Goal: Transaction & Acquisition: Purchase product/service

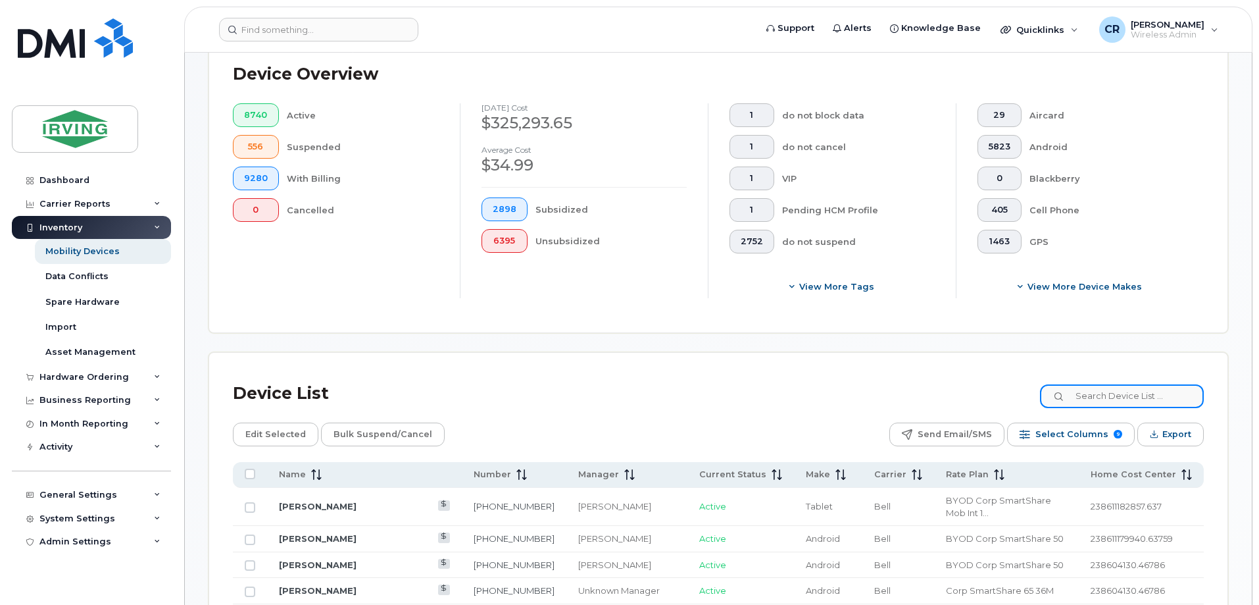
click at [1096, 384] on input at bounding box center [1122, 396] width 164 height 24
paste input "709) 727-8730"
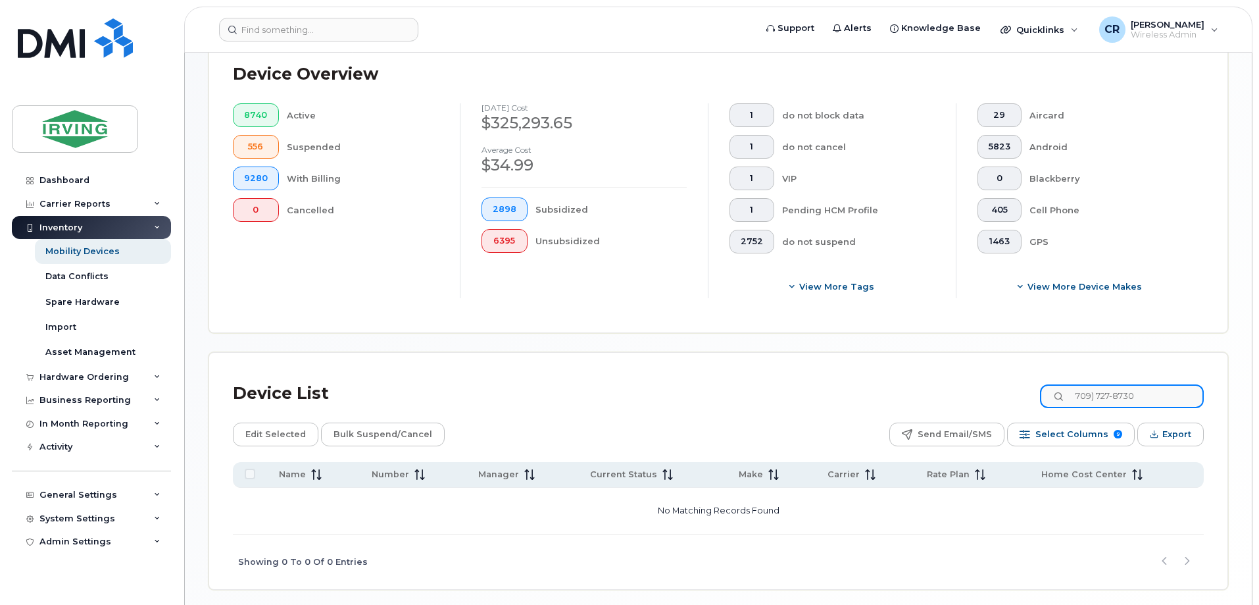
click at [1109, 384] on input "709) 727-8730" at bounding box center [1122, 396] width 164 height 24
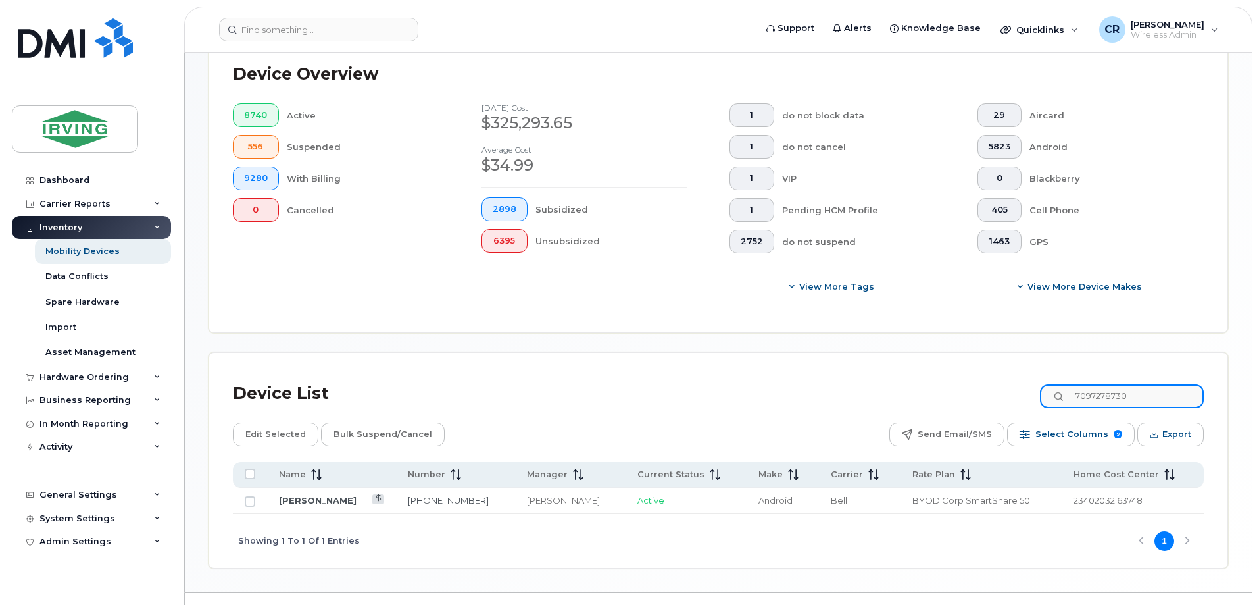
type input "7097278730"
click at [67, 372] on div "Hardware Ordering" at bounding box center [83, 377] width 89 height 11
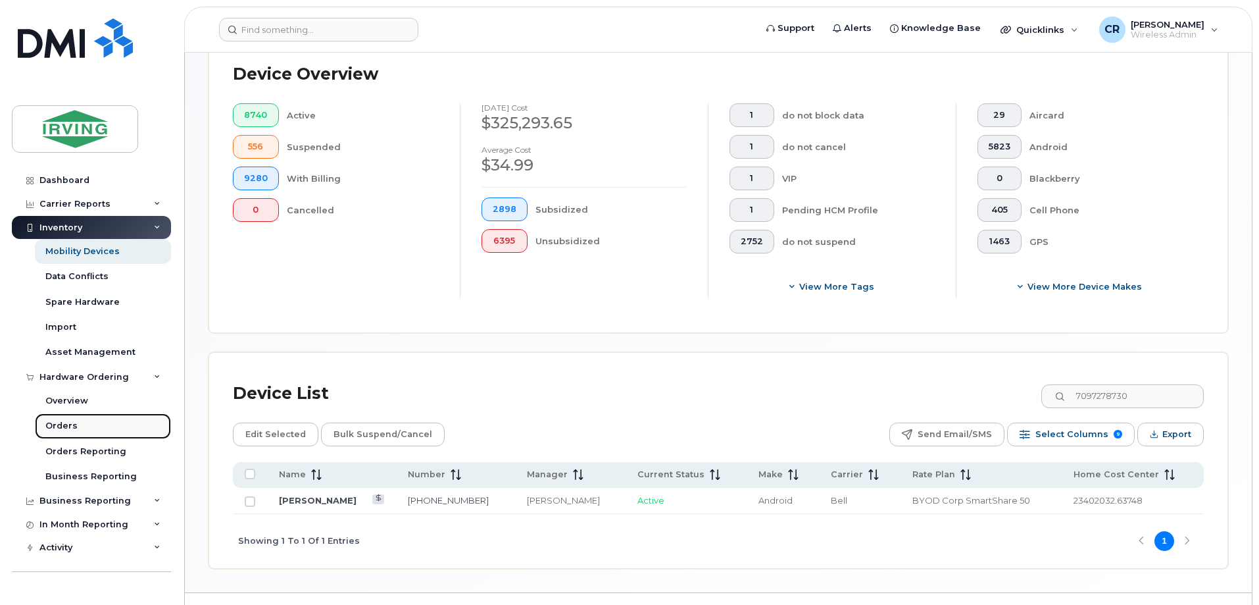
click at [61, 423] on div "Orders" at bounding box center [61, 426] width 32 height 12
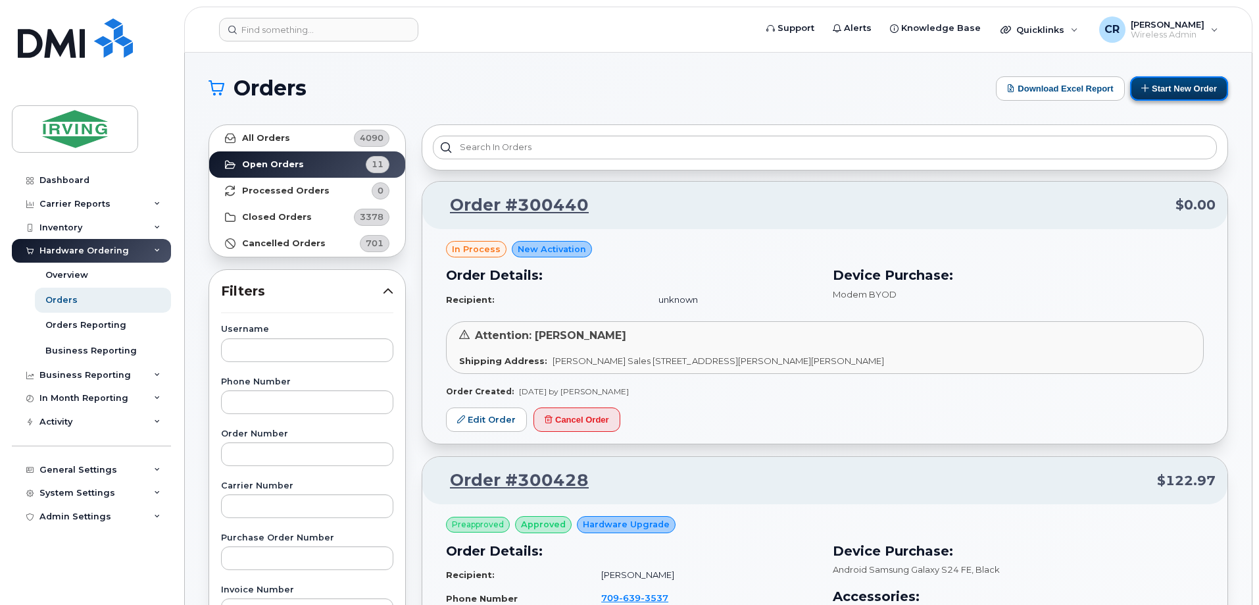
click at [1190, 94] on button "Start New Order" at bounding box center [1179, 88] width 98 height 24
drag, startPoint x: 1196, startPoint y: 93, endPoint x: 1169, endPoint y: 95, distance: 27.1
click at [1196, 93] on button "Start New Order" at bounding box center [1179, 88] width 98 height 24
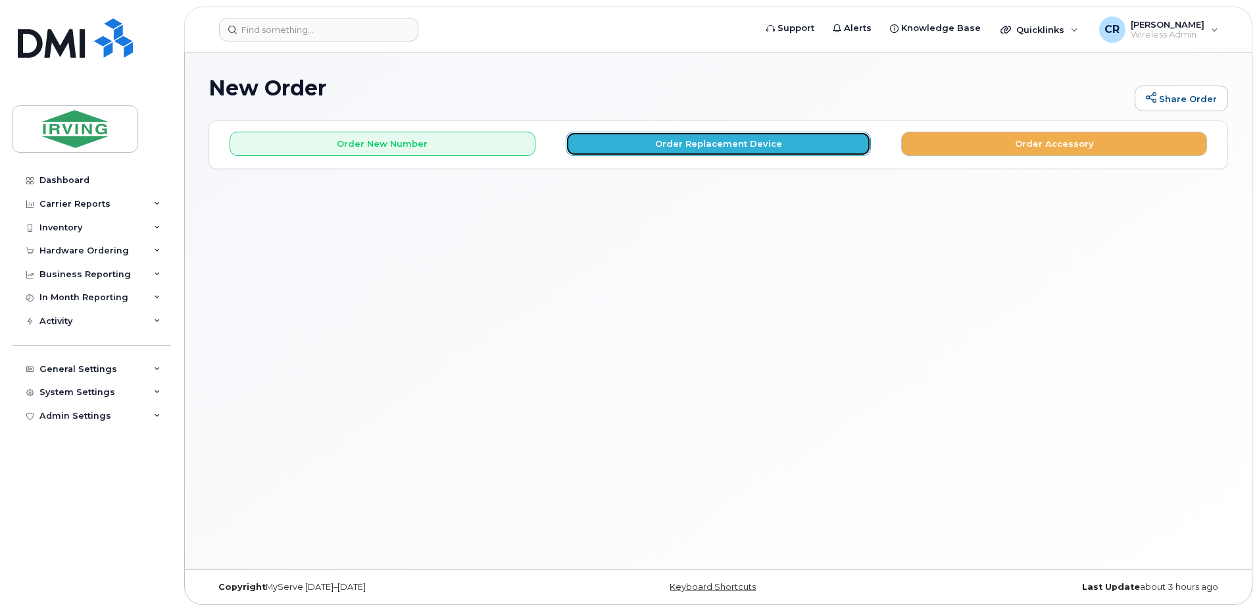
click at [712, 144] on button "Order Replacement Device" at bounding box center [719, 144] width 306 height 24
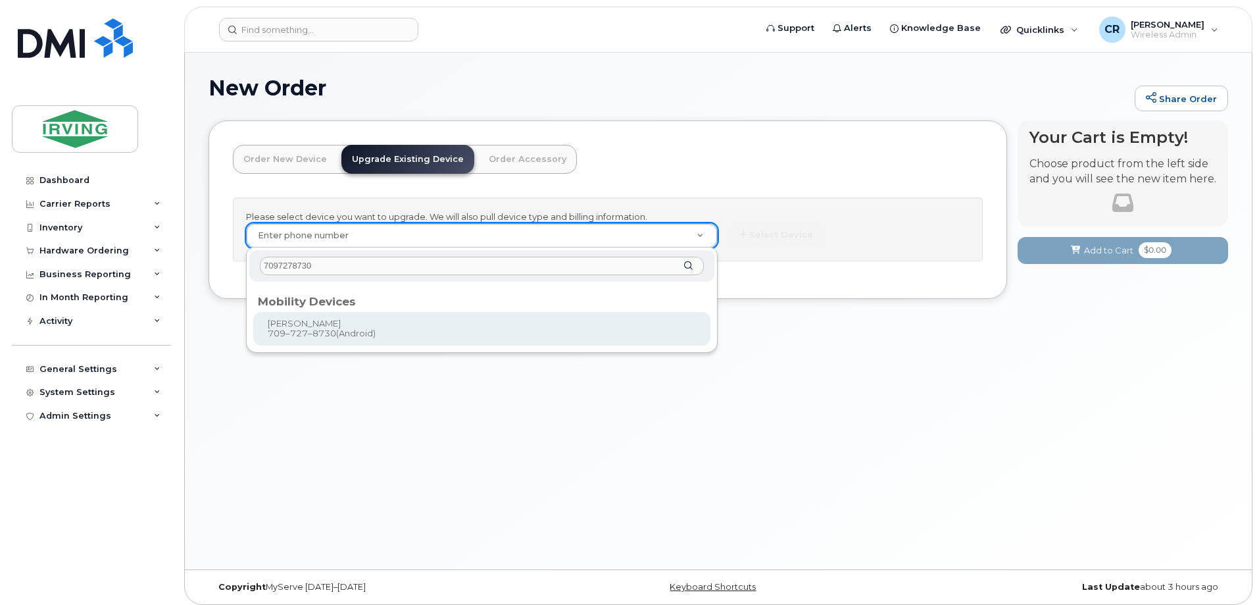
type input "7097278730"
type input "729633"
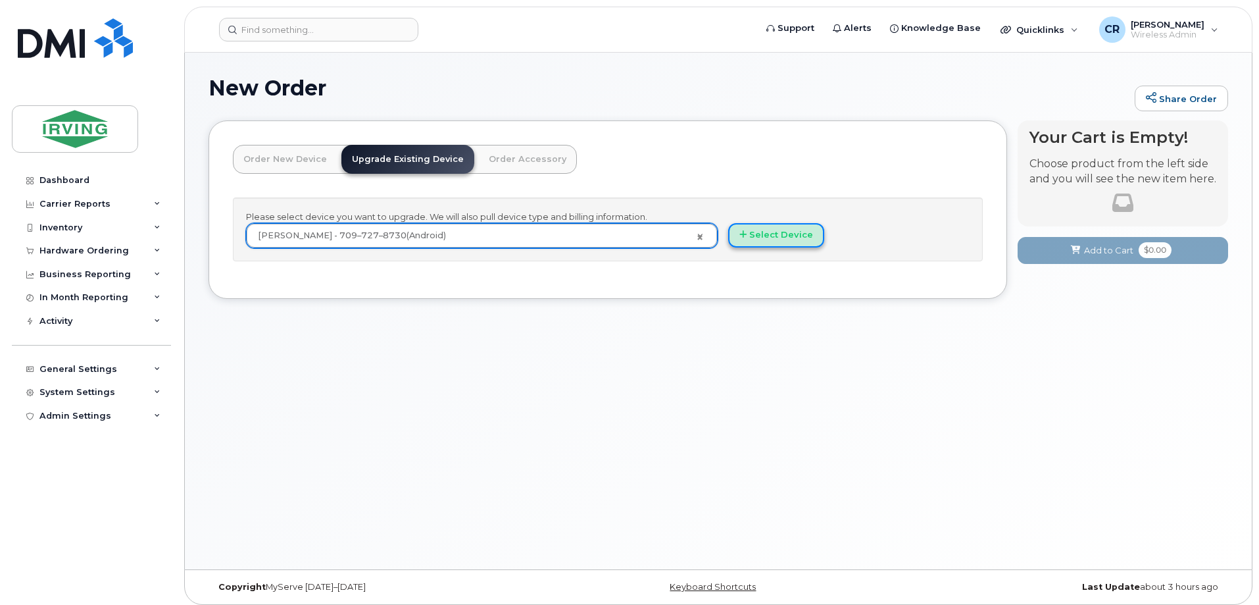
click at [788, 238] on button "Select Device" at bounding box center [776, 235] width 96 height 24
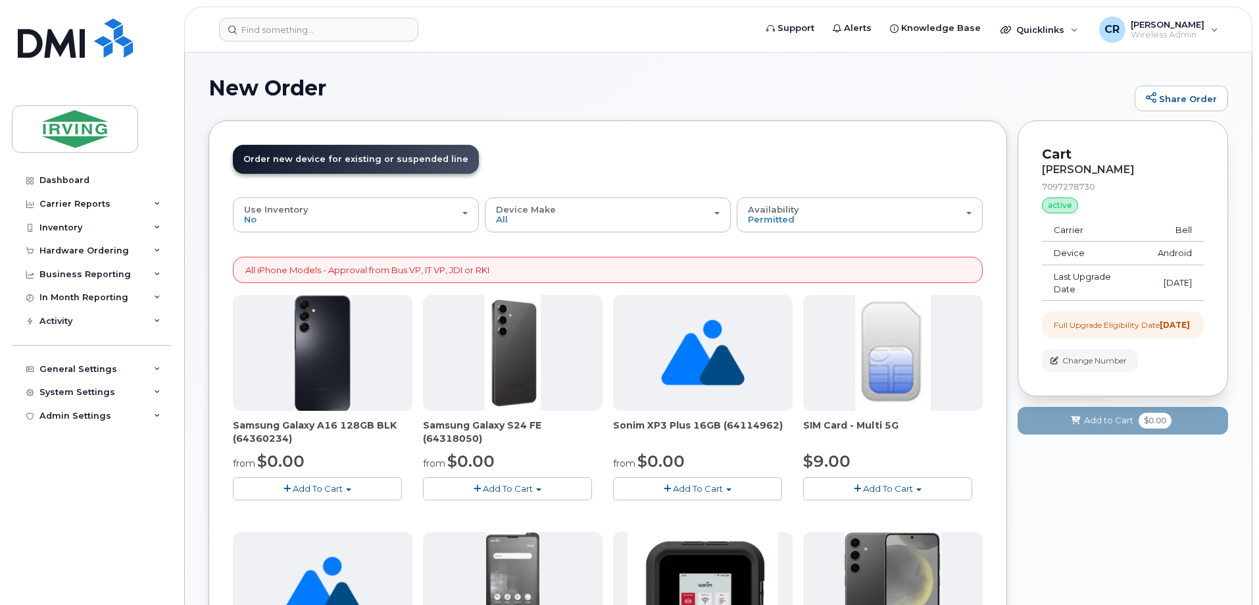
click at [514, 497] on button "Add To Cart" at bounding box center [507, 488] width 169 height 23
click at [519, 511] on link "$0.00 - 3 year term - voice & data plan (128GB)" at bounding box center [540, 513] width 228 height 16
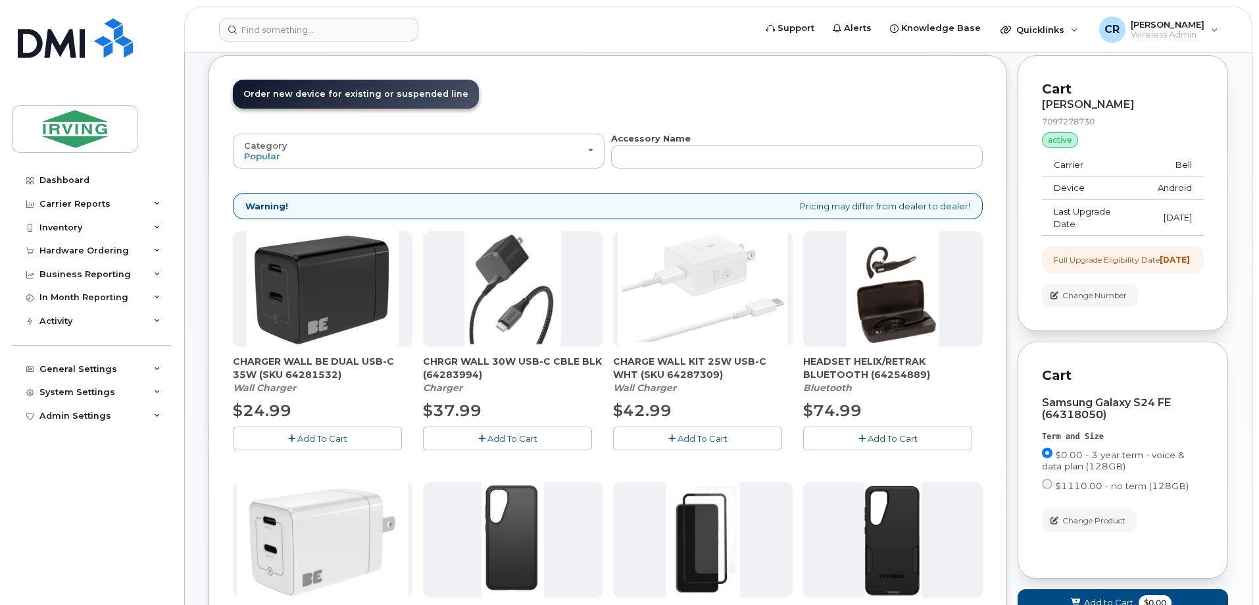
scroll to position [197, 0]
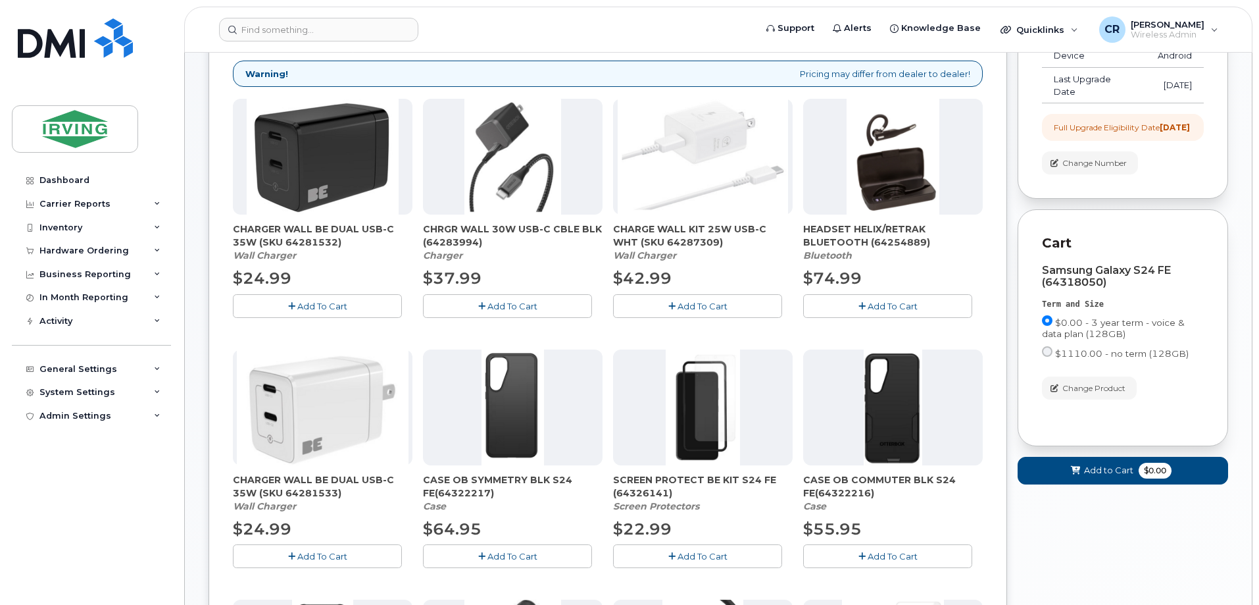
click at [311, 313] on button "Add To Cart" at bounding box center [317, 305] width 169 height 23
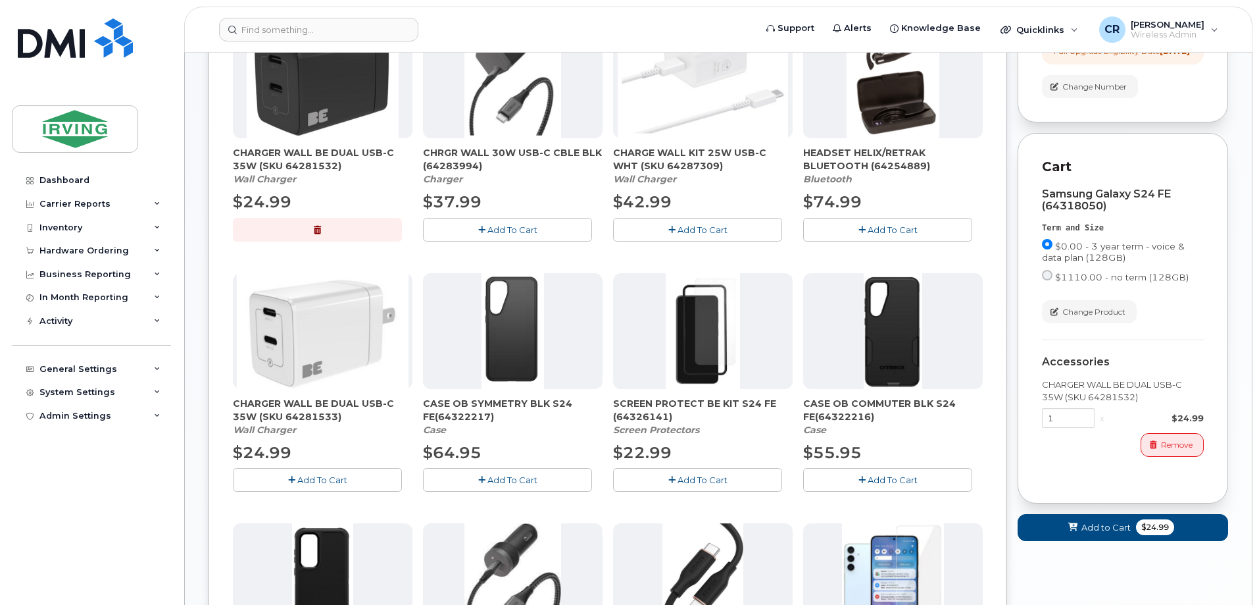
scroll to position [526, 0]
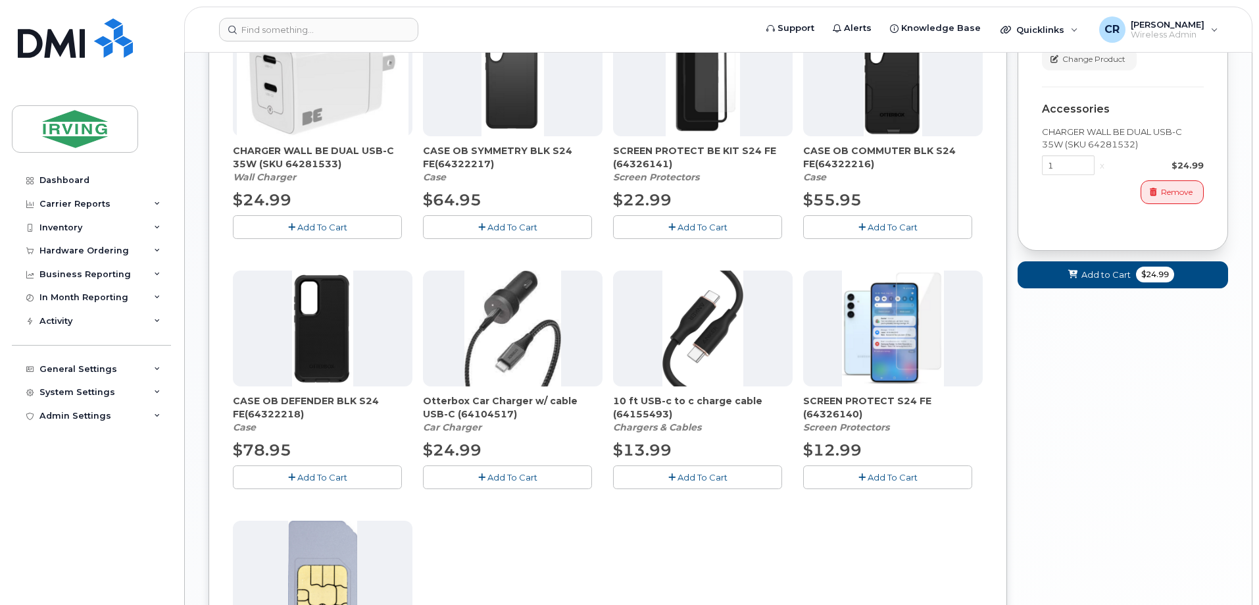
click at [326, 475] on span "Add To Cart" at bounding box center [322, 477] width 50 height 11
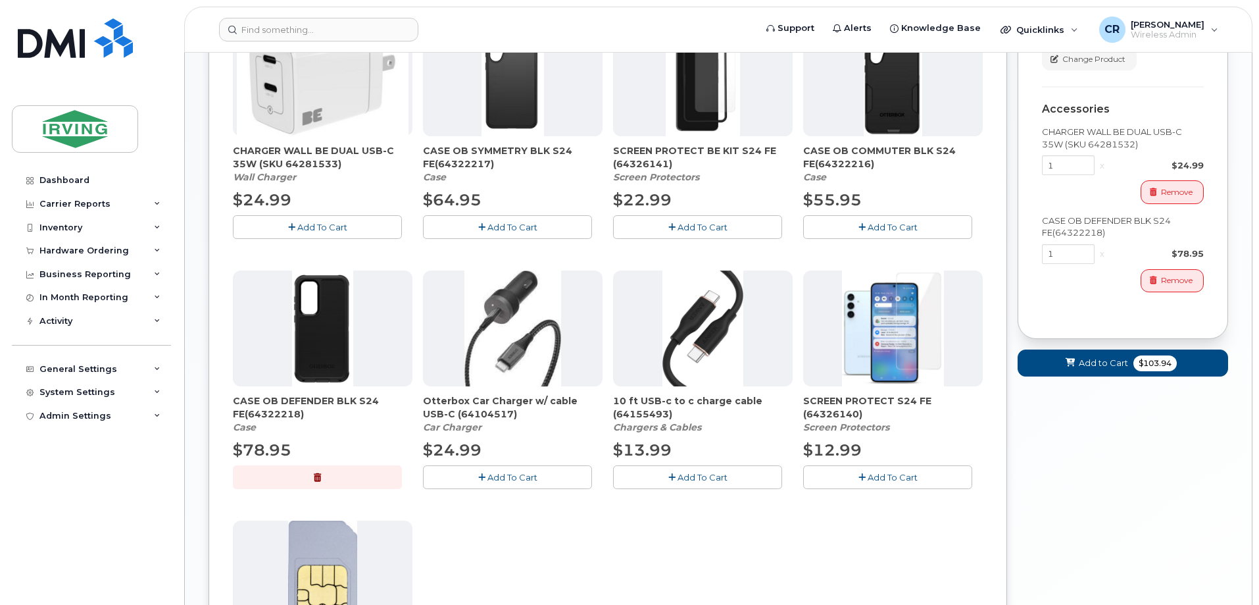
click at [836, 477] on button "Add To Cart" at bounding box center [887, 476] width 169 height 23
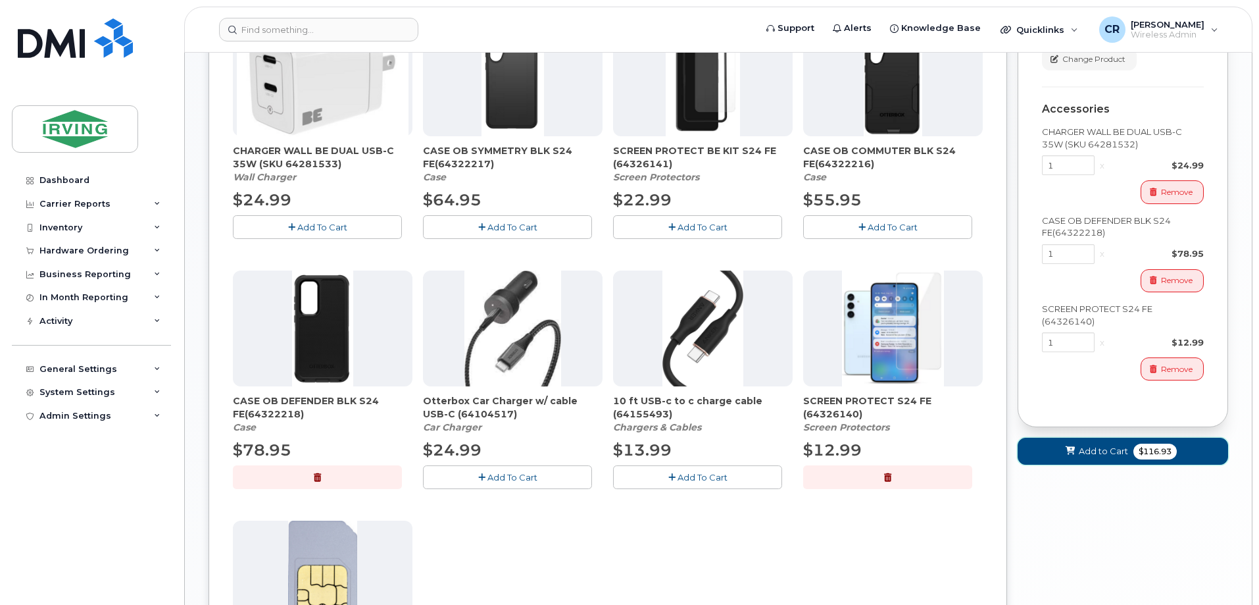
click at [1134, 459] on span "$116.93" at bounding box center [1155, 452] width 43 height 16
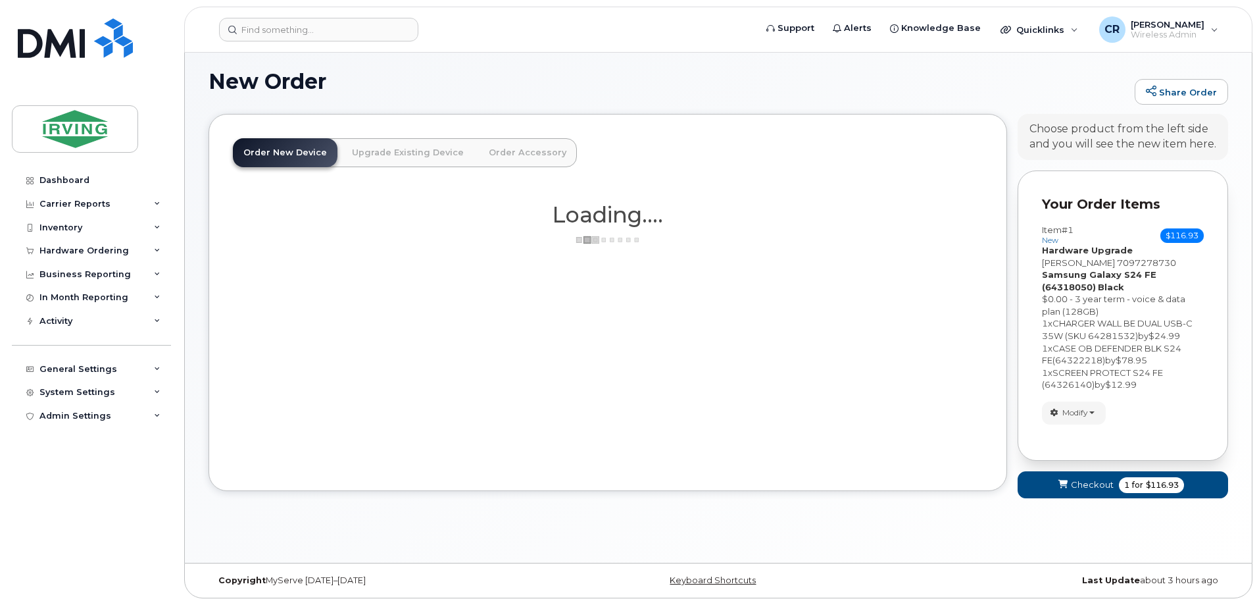
scroll to position [7, 0]
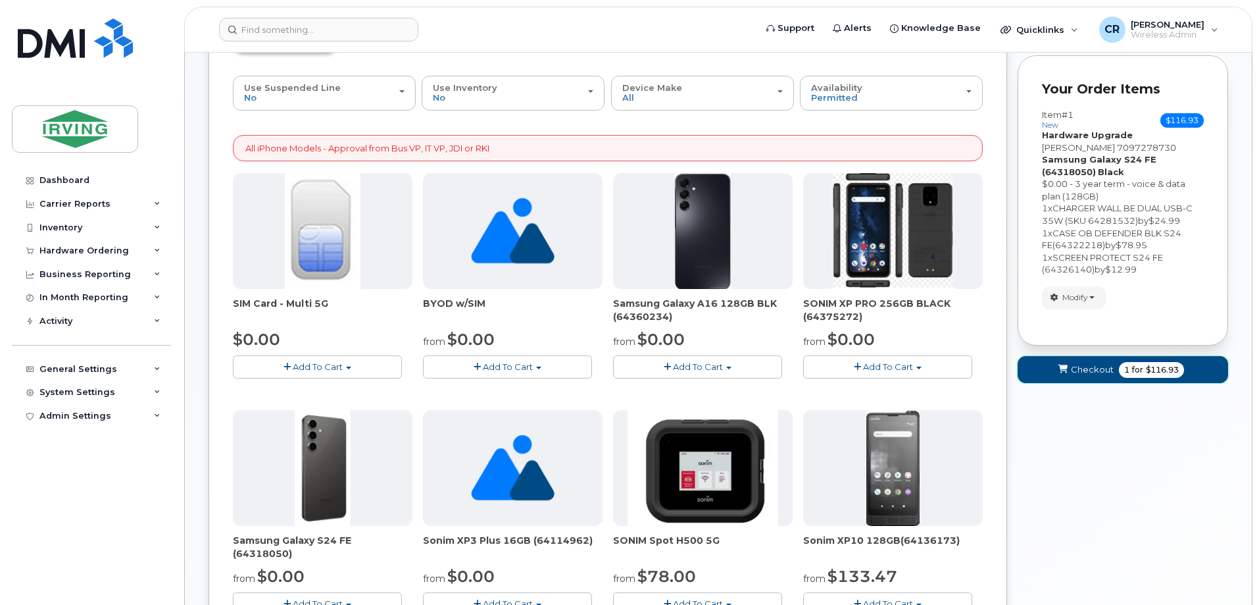
click at [1103, 373] on span "Checkout" at bounding box center [1092, 369] width 43 height 13
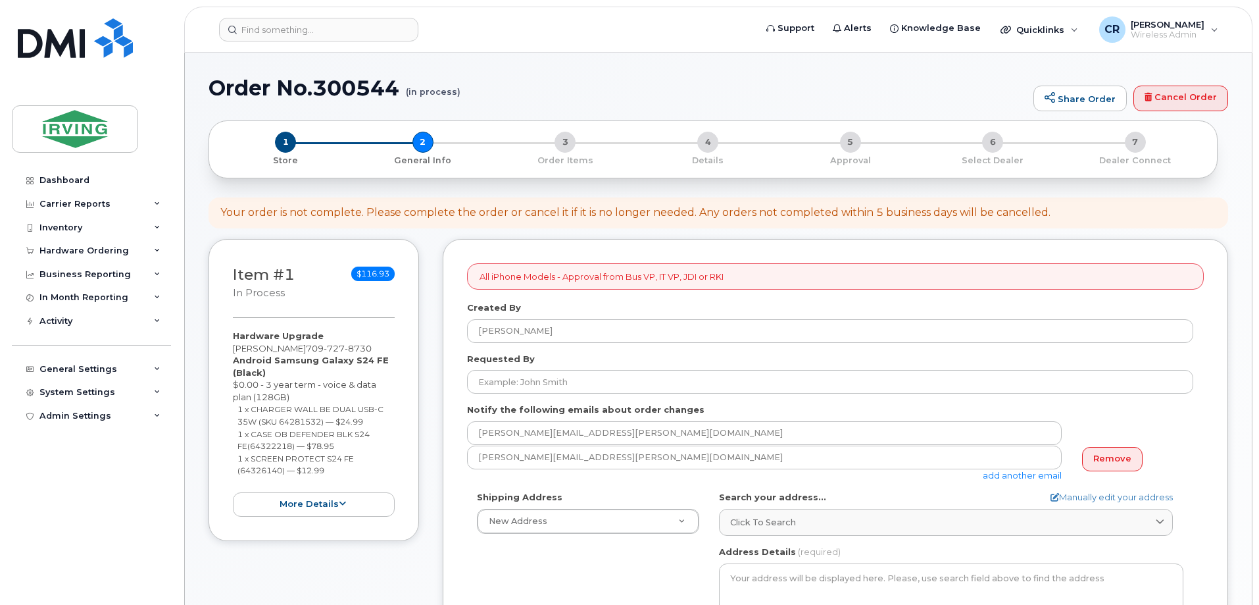
select select
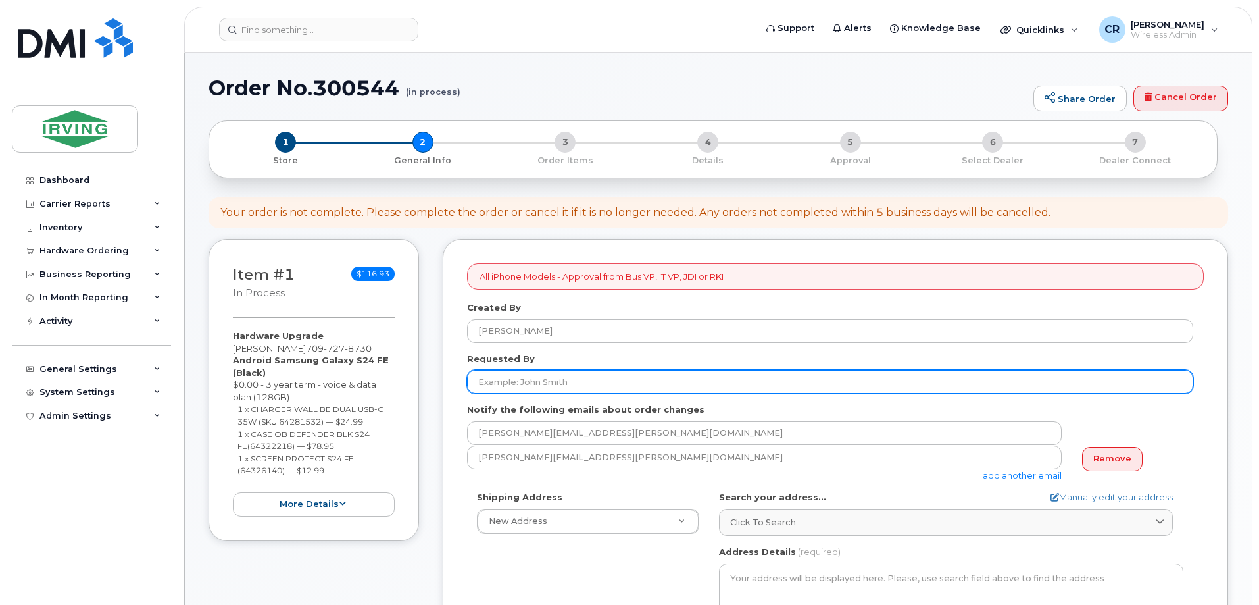
click at [526, 386] on input "Requested By" at bounding box center [830, 382] width 726 height 24
type input "John Burnham"
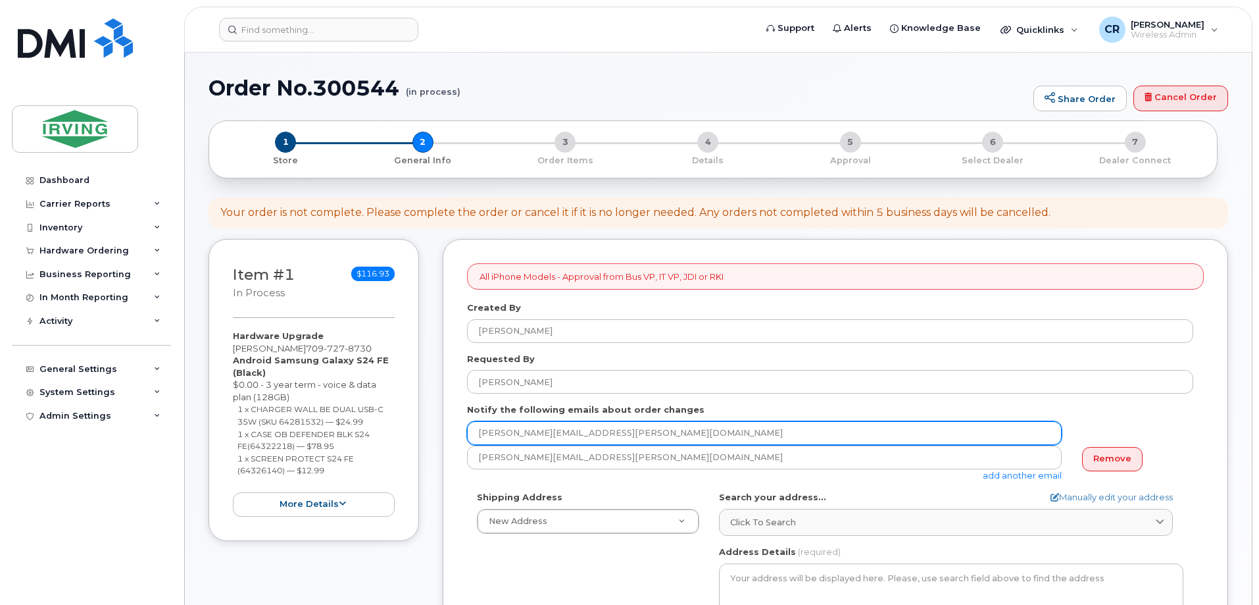
drag, startPoint x: 716, startPoint y: 443, endPoint x: 212, endPoint y: 420, distance: 504.6
type input "jdiswitchboard@jdirving.com"
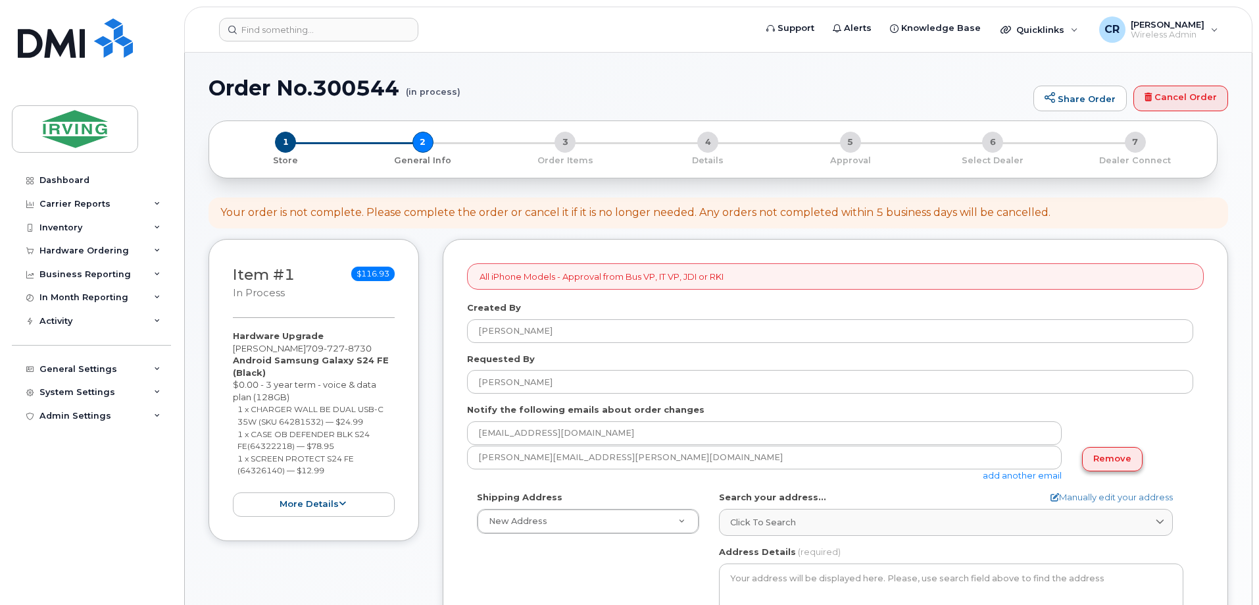
click at [1109, 457] on link "Remove" at bounding box center [1112, 459] width 61 height 24
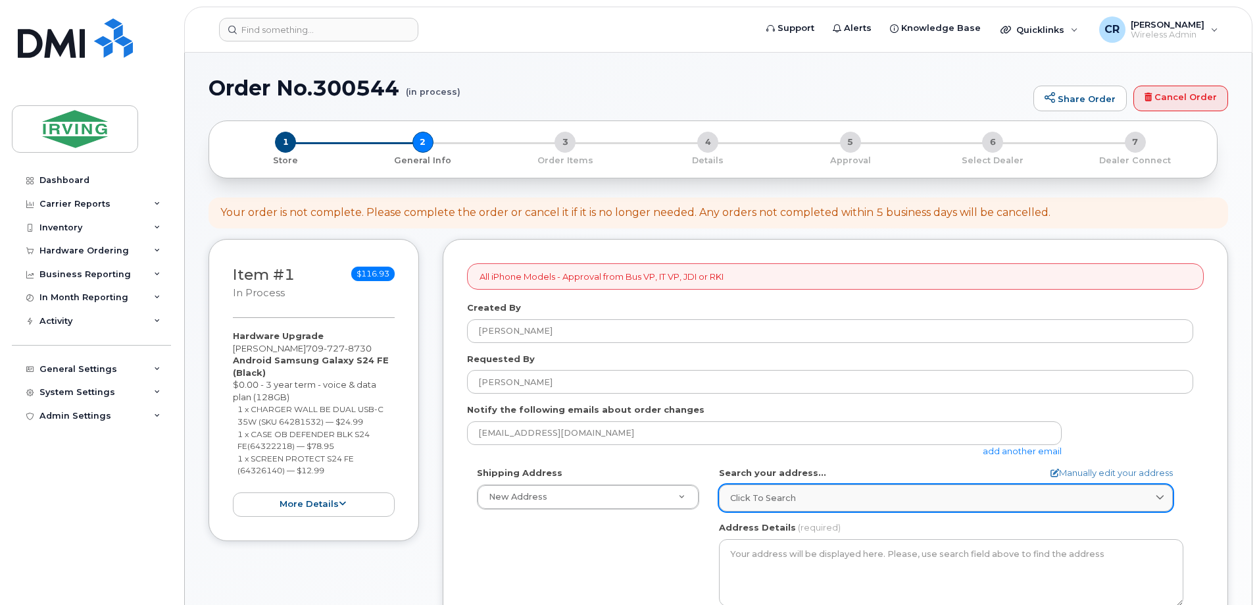
click at [779, 503] on span "Click to search" at bounding box center [763, 498] width 66 height 13
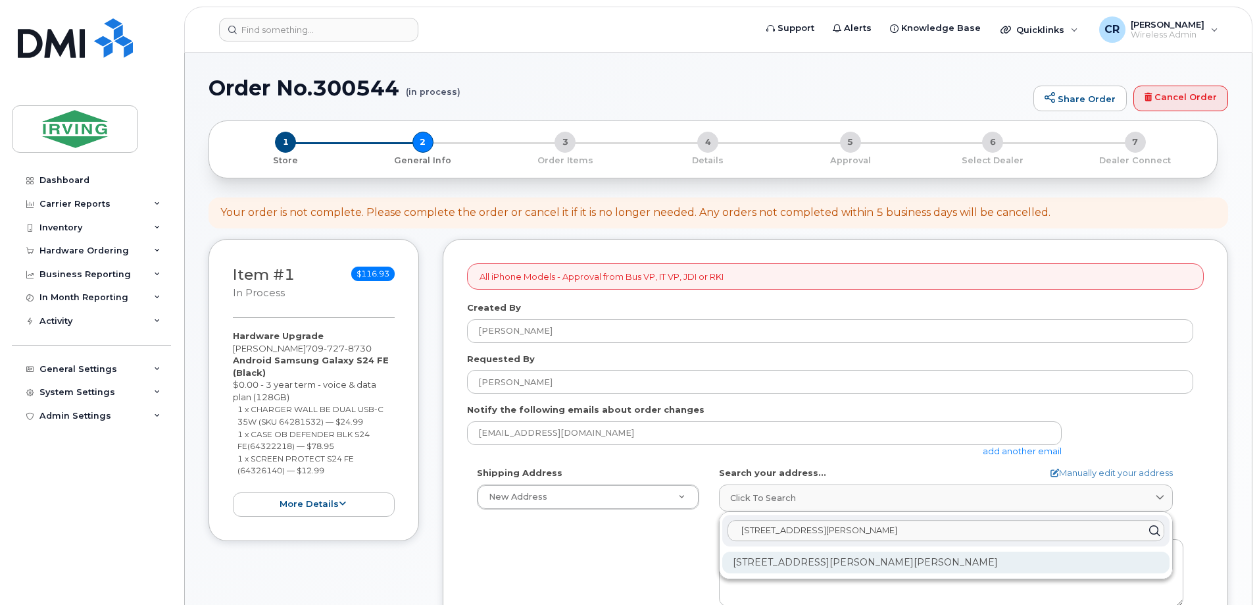
type input "45 gifford r"
click at [858, 565] on div "45 Gifford Rd Saint John NB E2M 5K7" at bounding box center [945, 562] width 447 height 22
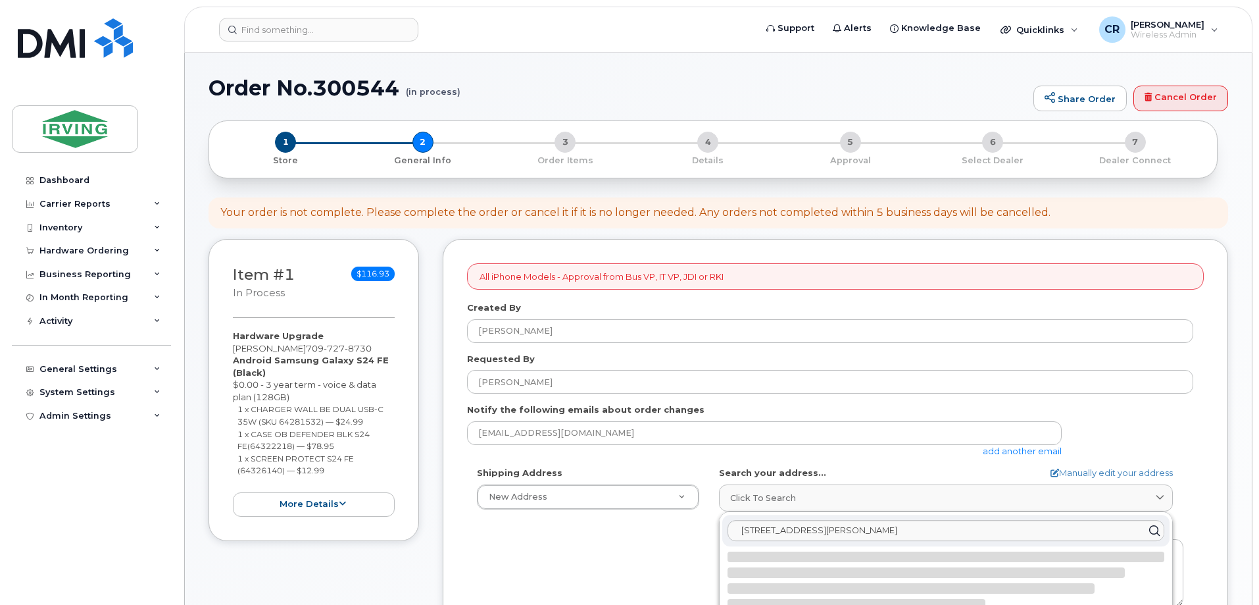
select select
type textarea "45 Gifford Rd SAINT JOHN NB E2M 5K7 CANADA"
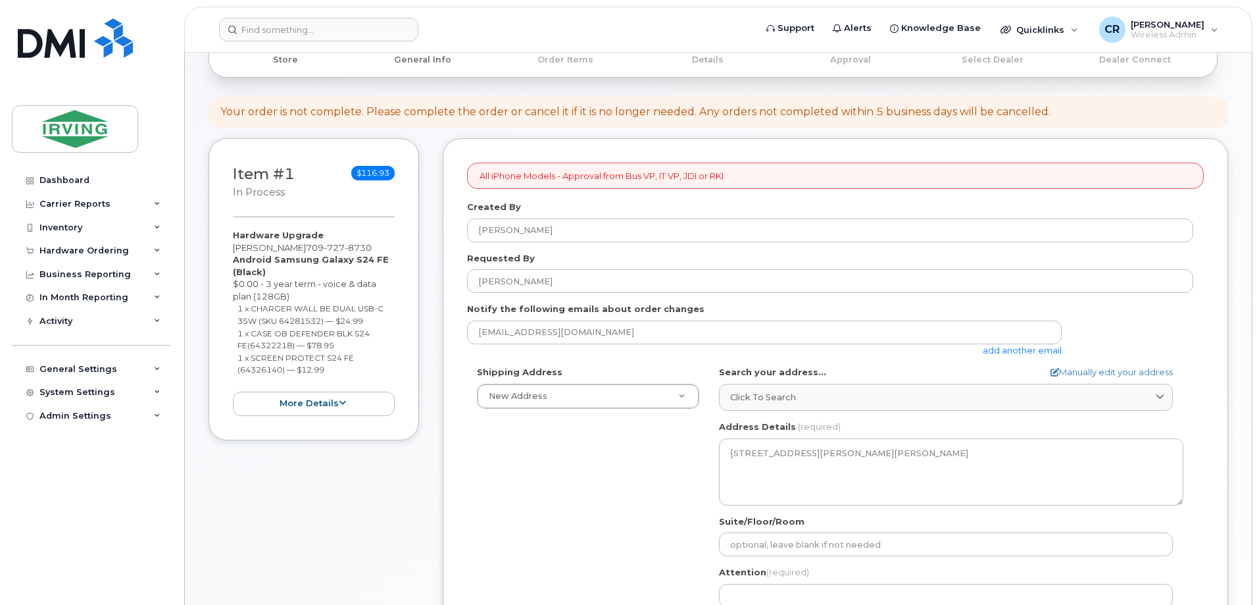
scroll to position [329, 0]
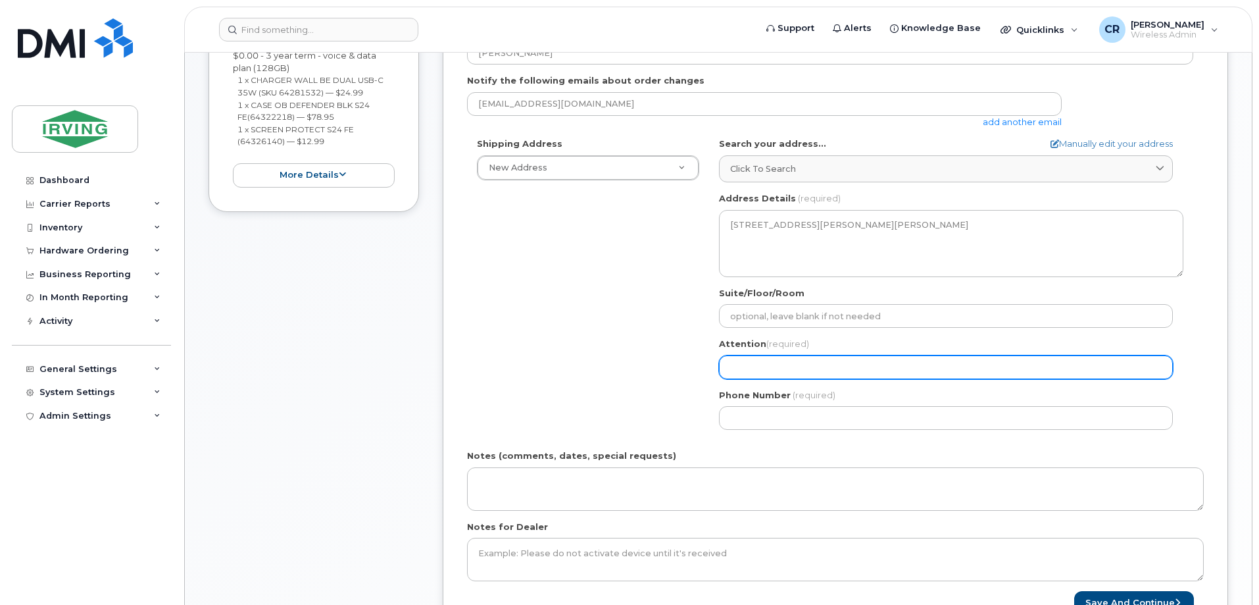
click at [782, 361] on input "Attention (required)" at bounding box center [946, 367] width 454 height 24
select select
type input "S"
select select
type input "Sh"
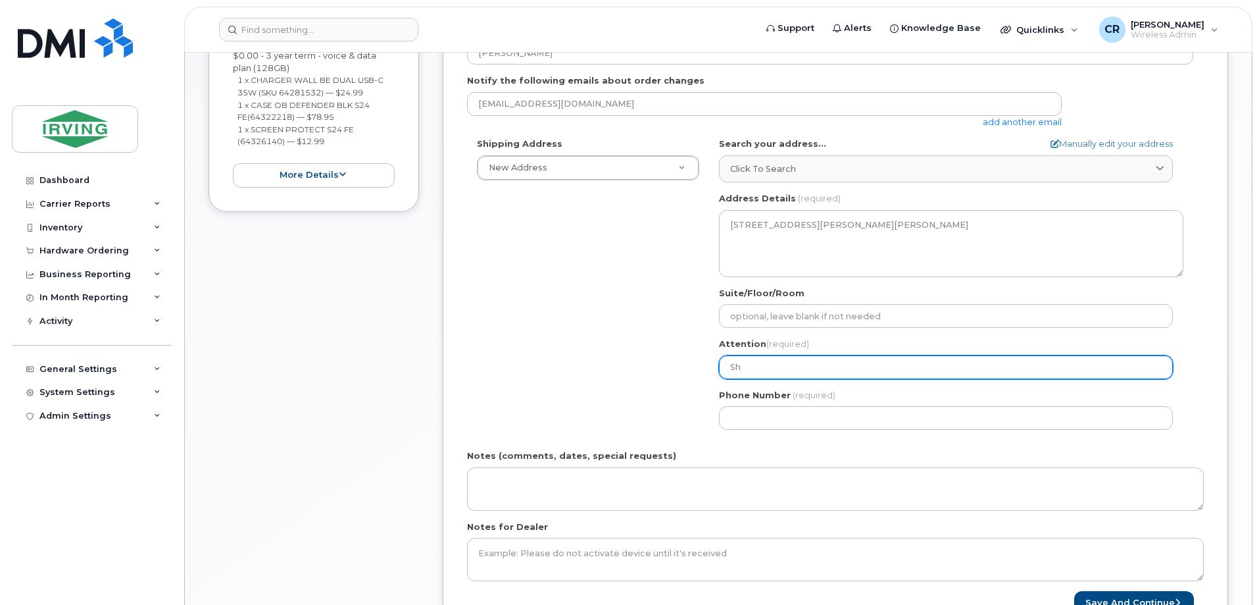
select select
type input "She"
select select
type input "Shel"
select select
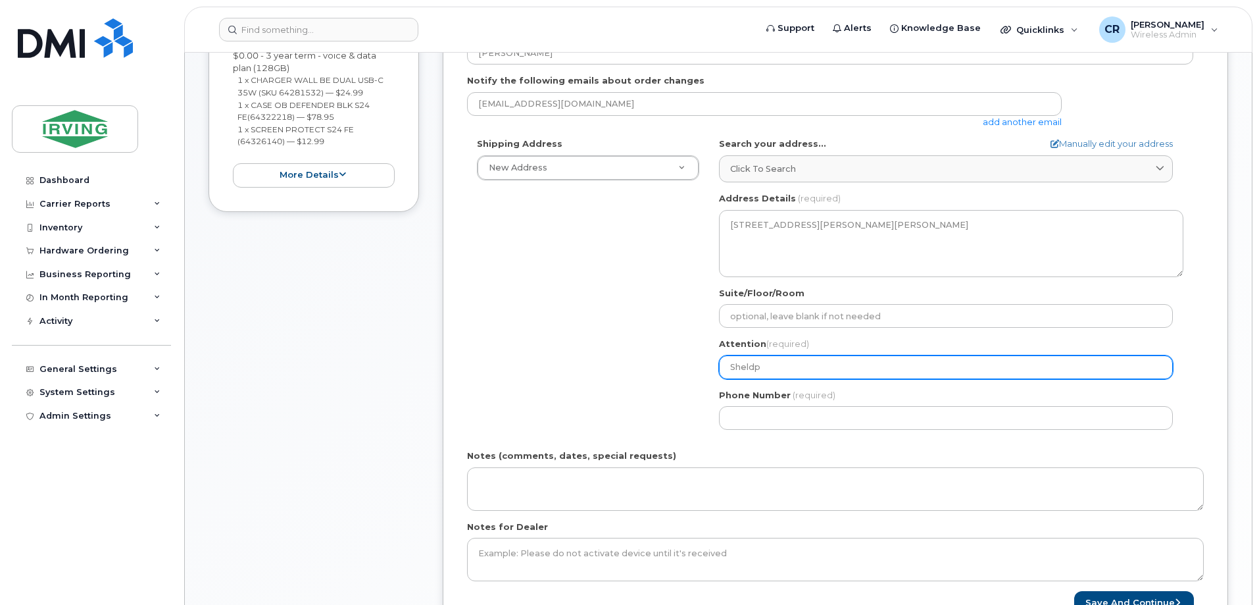
type input "Sheldpo"
select select
type input "Sheldpon"
select select
type input "Sheldpo"
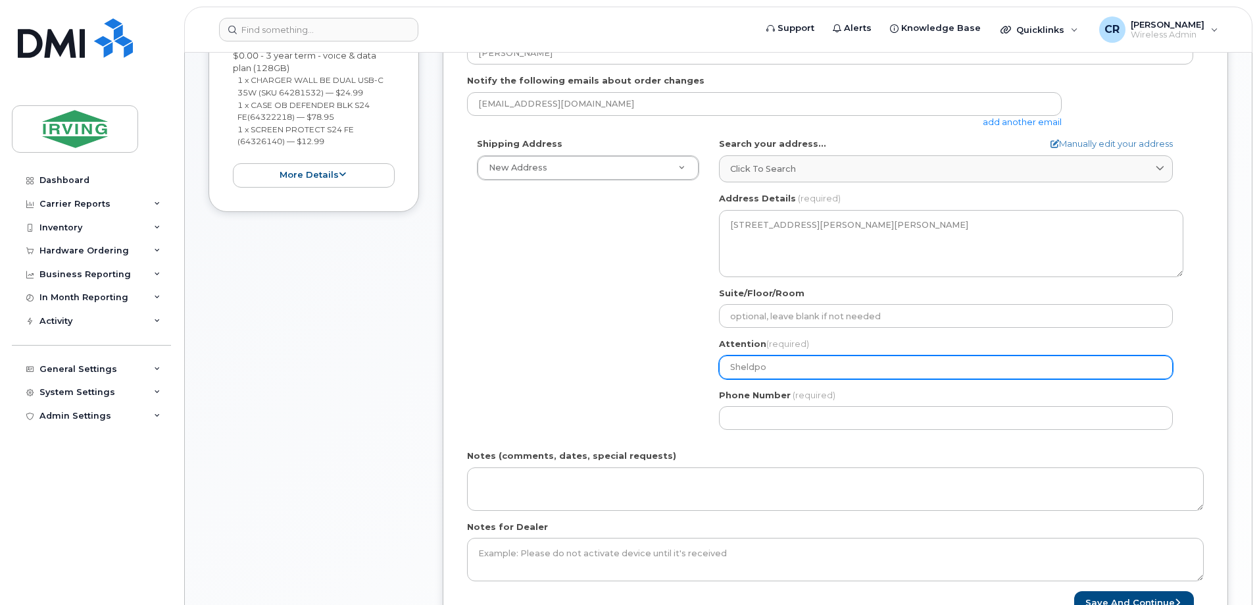
select select
type input "Sheldp"
select select
type input "Sheld"
select select
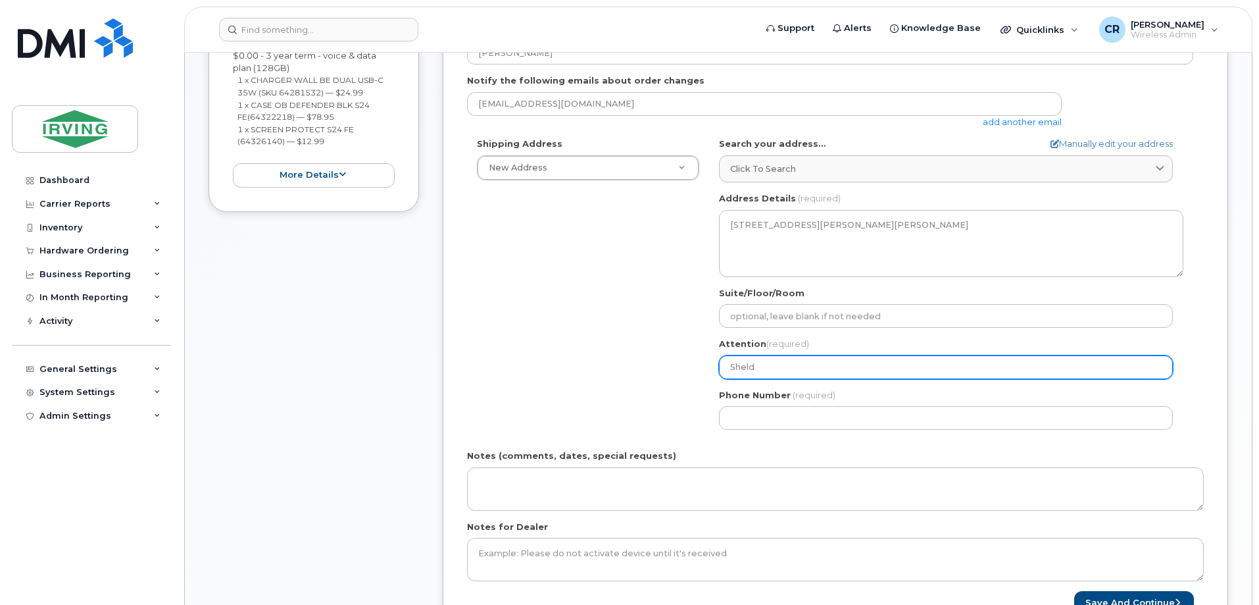
type input "[PERSON_NAME]"
select select
type input "[PERSON_NAME]"
select select
type input "[PERSON_NAME]"
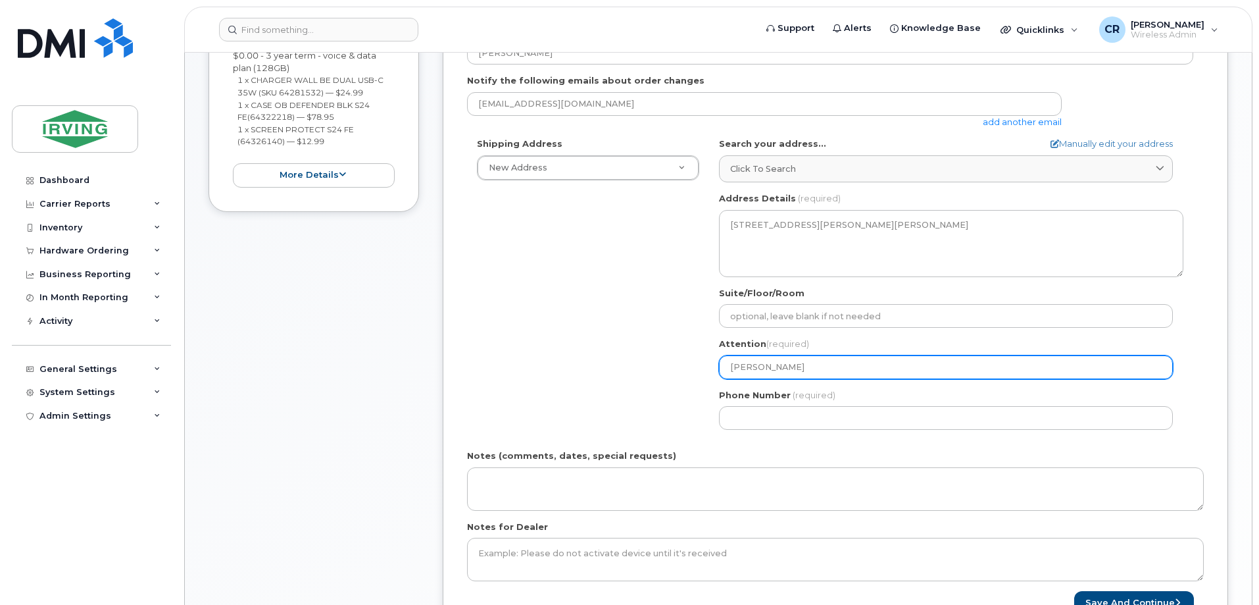
select select
type input "Sheldon Bo"
select select
type input "Sheldon Bol"
select select
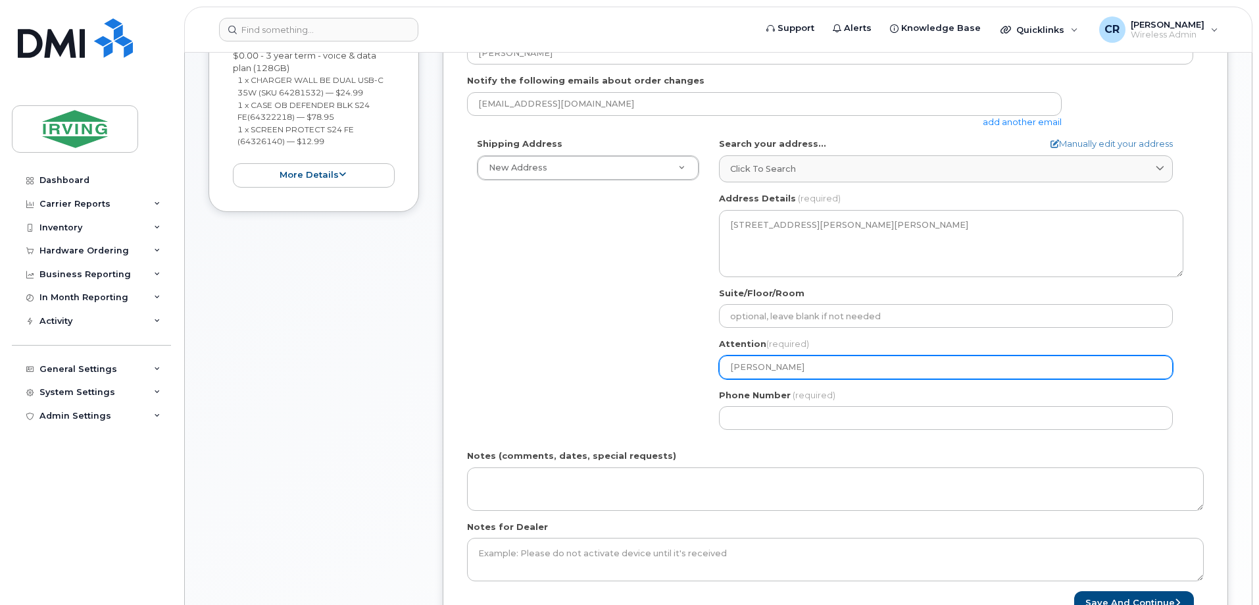
type input "Sheldon Bola"
select select
type input "Sheldon Bolan"
select select
type input "[PERSON_NAME]"
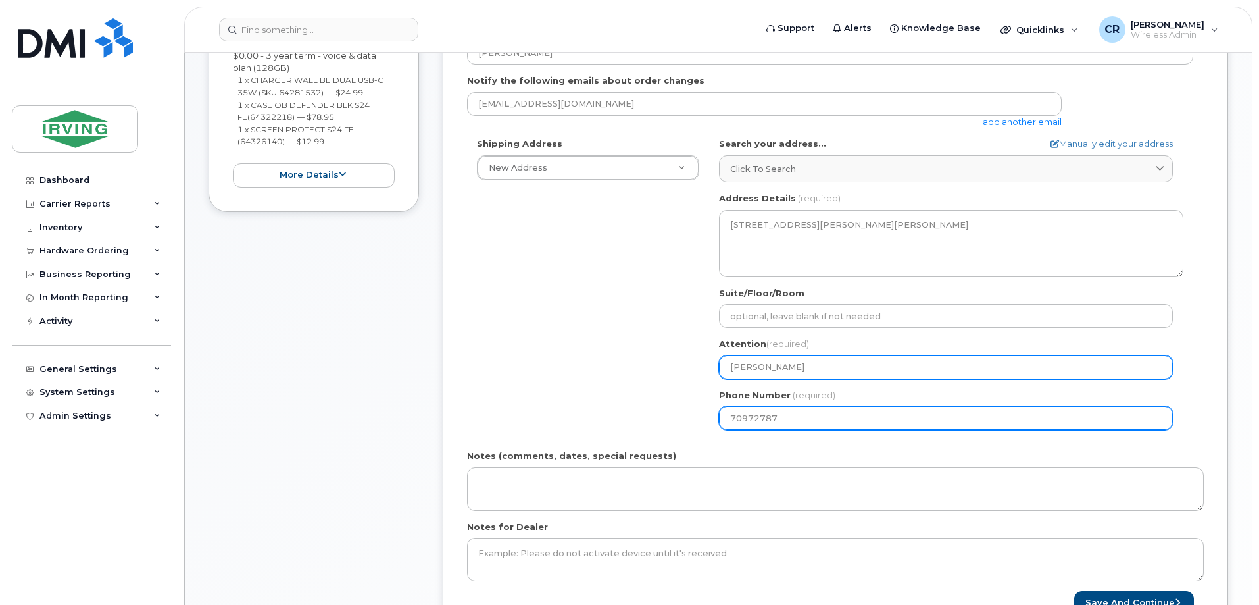
type input "709727873"
select select
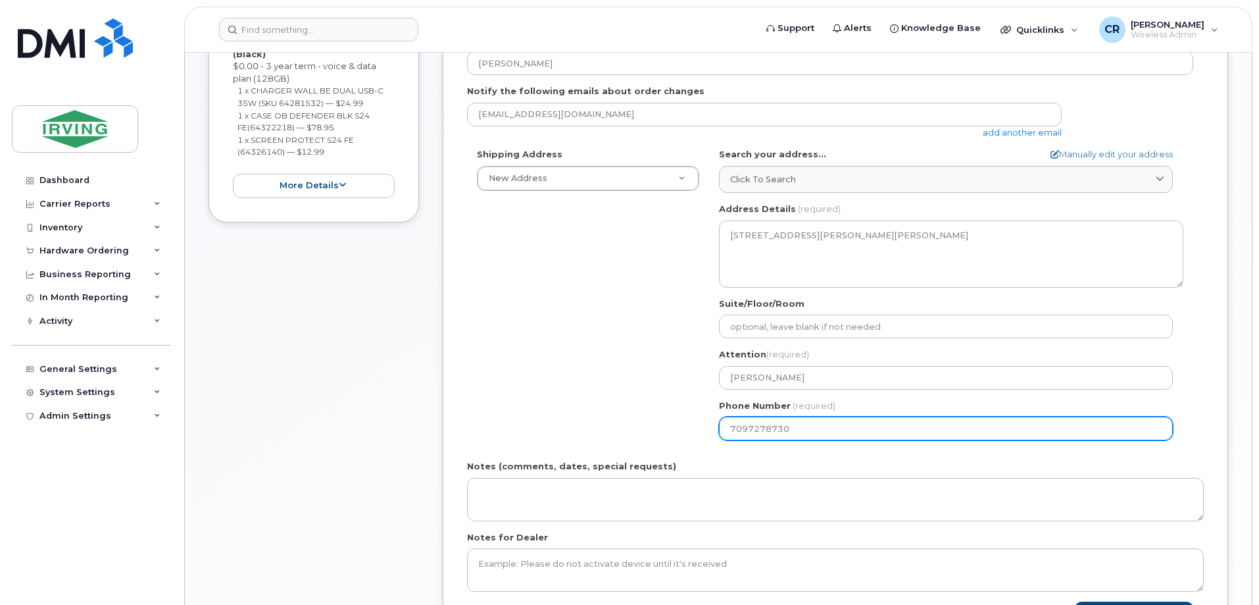
scroll to position [526, 0]
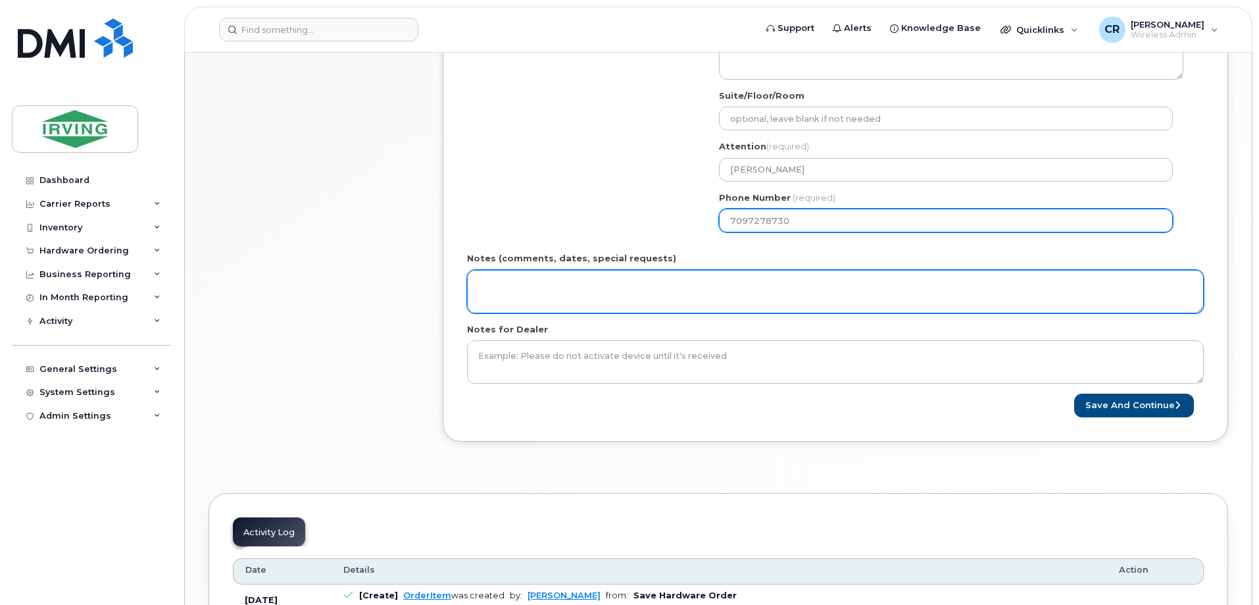
type input "7097278730"
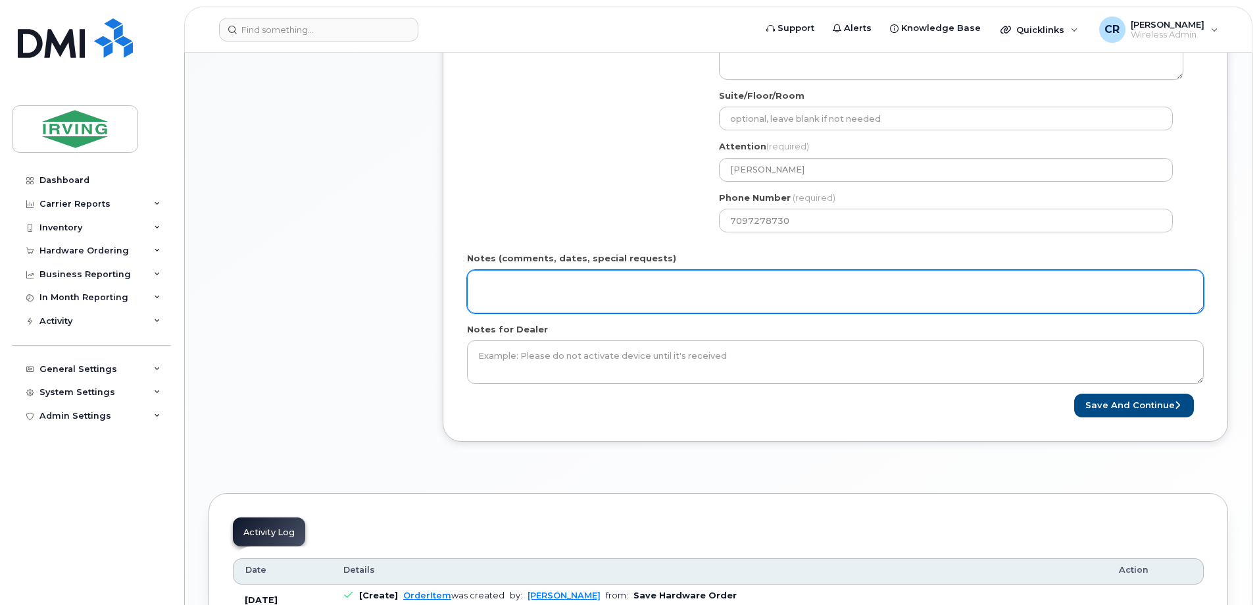
click at [574, 275] on textarea "Notes (comments, dates, special requests)" at bounding box center [835, 291] width 737 height 43
type textarea "Order#: 5091145185 Invoice Irving Equipment"
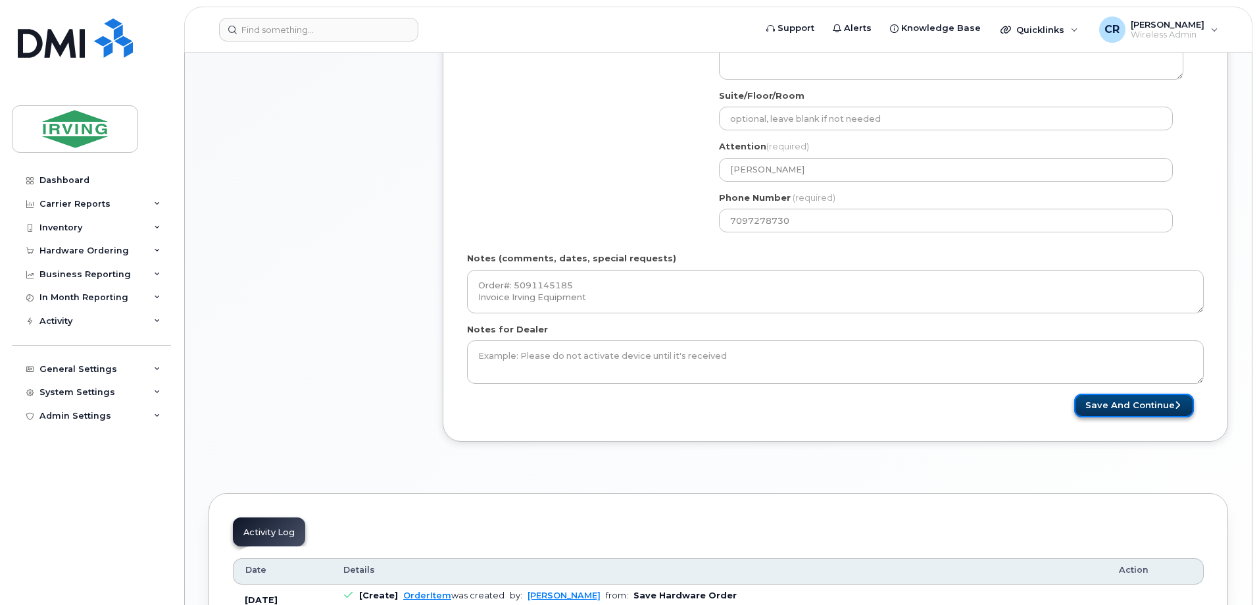
click at [1131, 408] on button "Save and Continue" at bounding box center [1135, 405] width 120 height 24
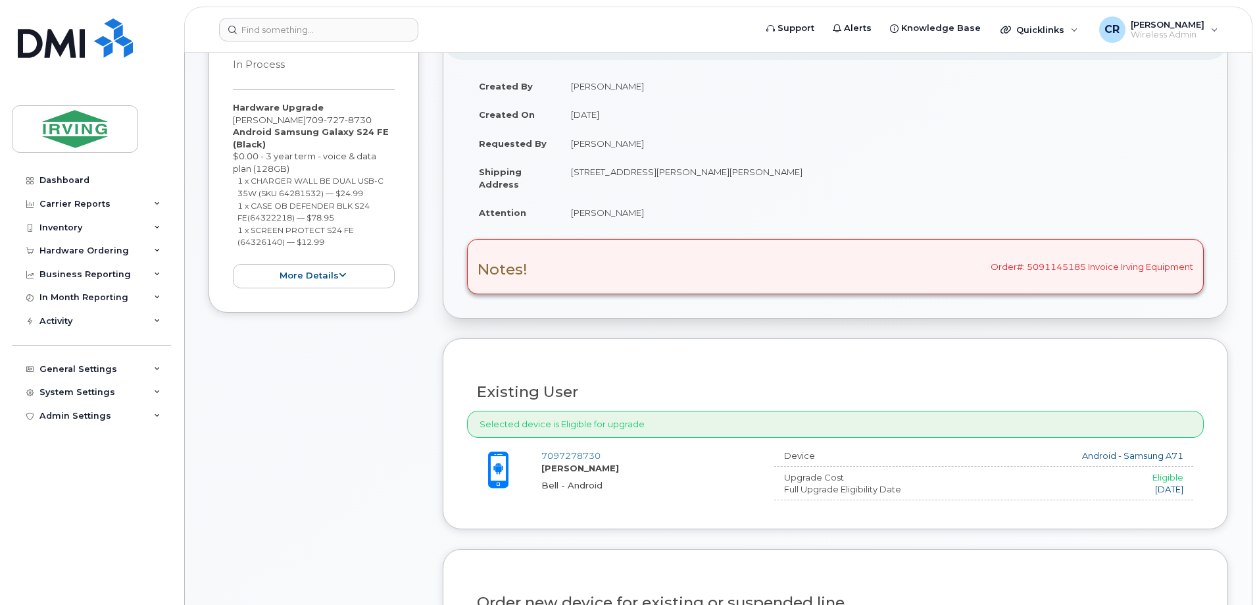
scroll to position [395, 0]
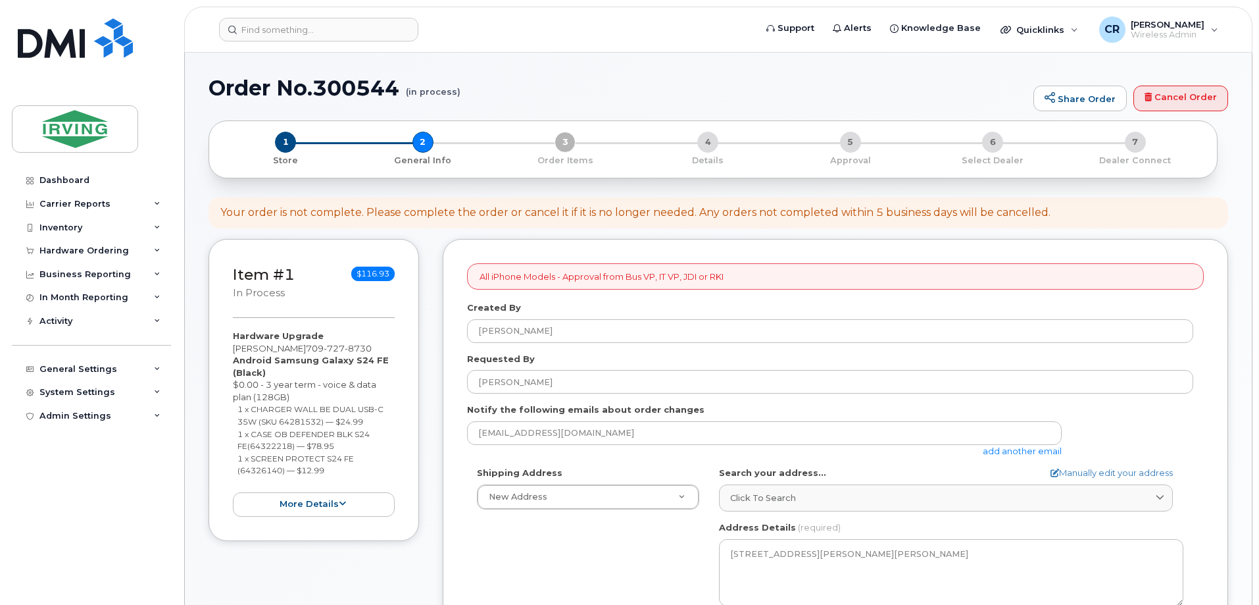
select select
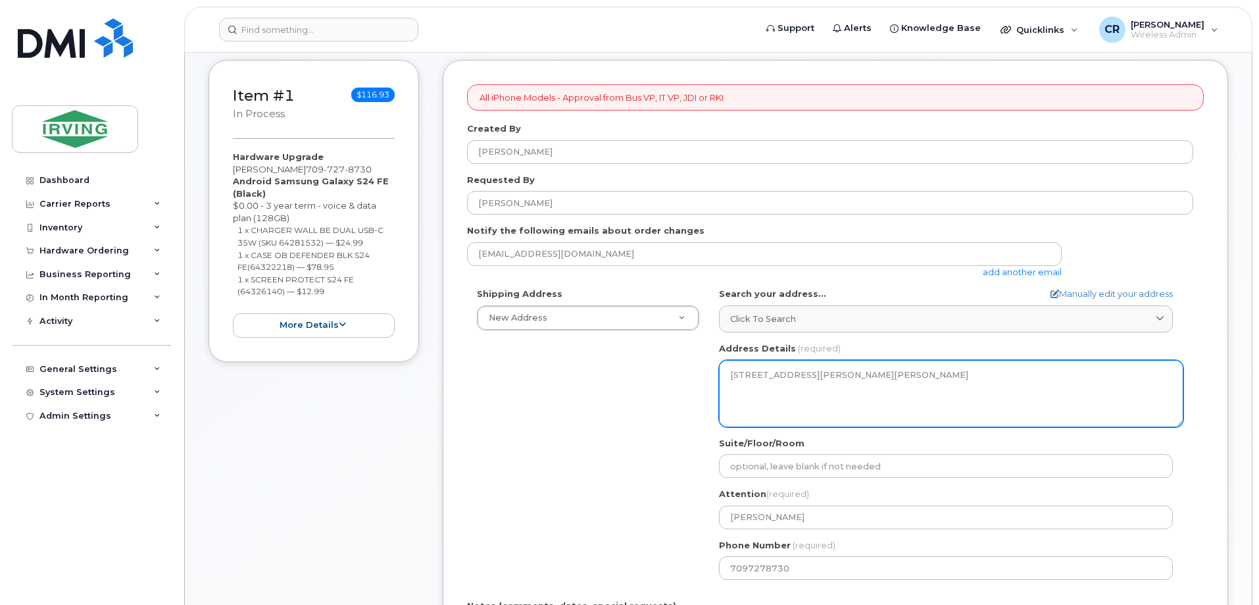
drag, startPoint x: 959, startPoint y: 376, endPoint x: 640, endPoint y: 374, distance: 318.5
click at [640, 374] on div "Shipping Address New Address New Address [STREET_ADDRESS][GEOGRAPHIC_DATA] Up […" at bounding box center [830, 439] width 726 height 302
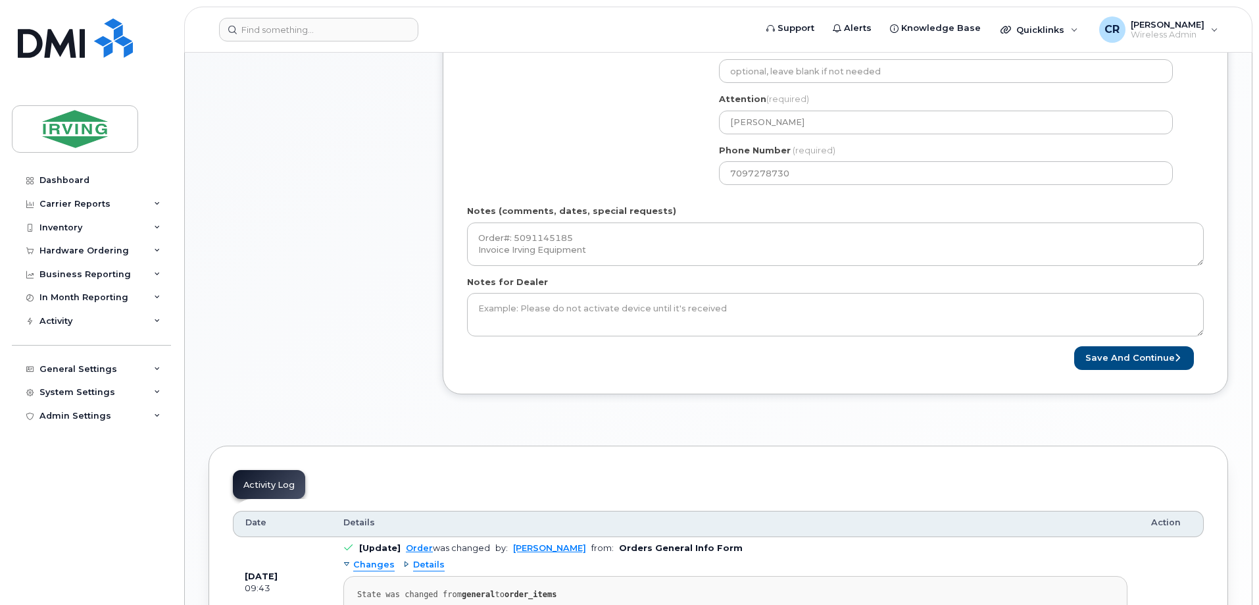
scroll to position [379, 0]
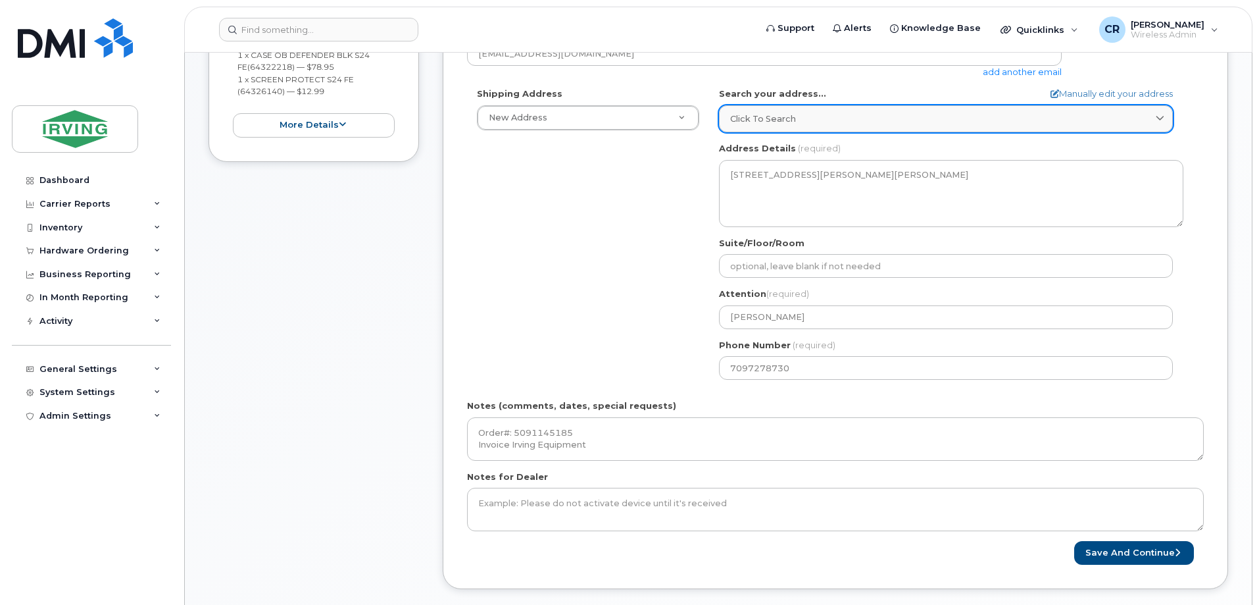
click at [805, 123] on div "Click to search" at bounding box center [946, 119] width 432 height 13
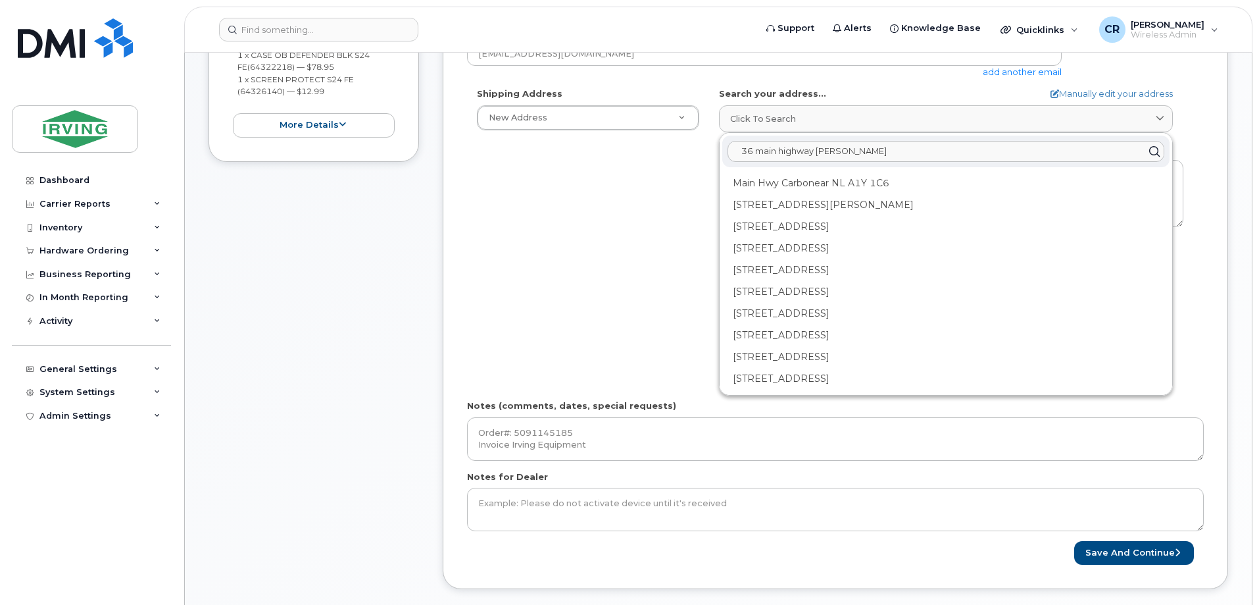
type input "36 main highway calvert nl"
click at [634, 270] on div "Shipping Address New Address New Address 430 Bayside Dr Will Pick Up 300 Union …" at bounding box center [830, 239] width 726 height 302
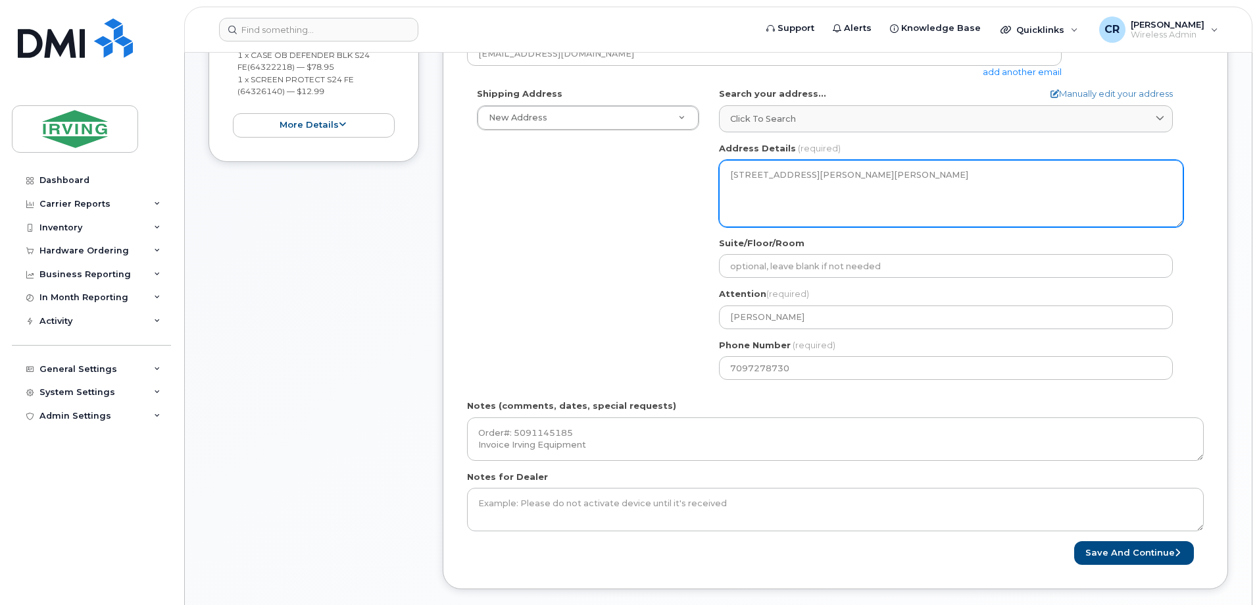
drag, startPoint x: 950, startPoint y: 178, endPoint x: 666, endPoint y: 185, distance: 284.4
click at [666, 185] on div "Shipping Address New Address New Address 430 Bayside Dr Will Pick Up 300 Union …" at bounding box center [830, 239] width 726 height 302
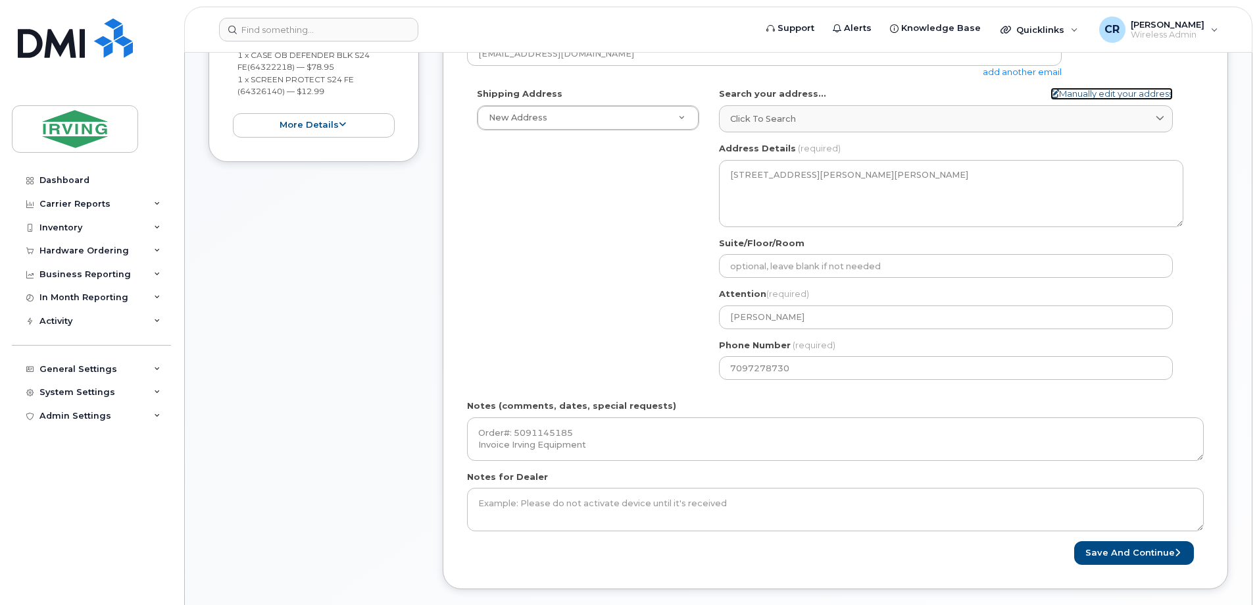
click at [1109, 95] on link "Manually edit your address" at bounding box center [1112, 94] width 122 height 13
select select
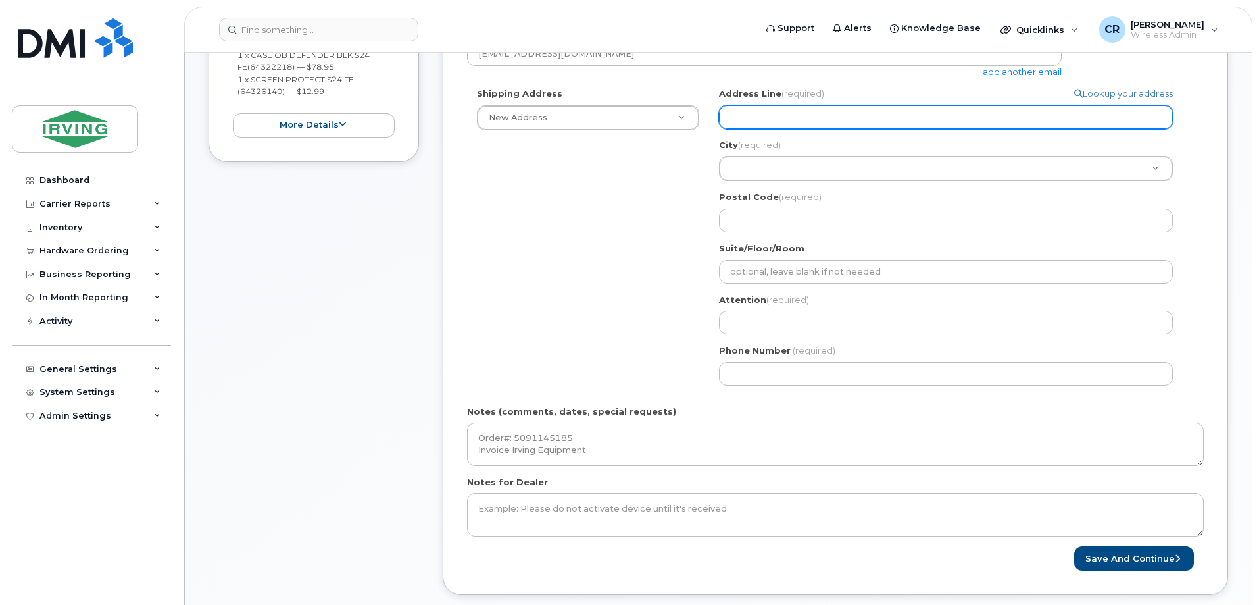
click at [763, 114] on input "Address Line (required)" at bounding box center [946, 117] width 454 height 24
select select
type input "3"
select select
type input "36"
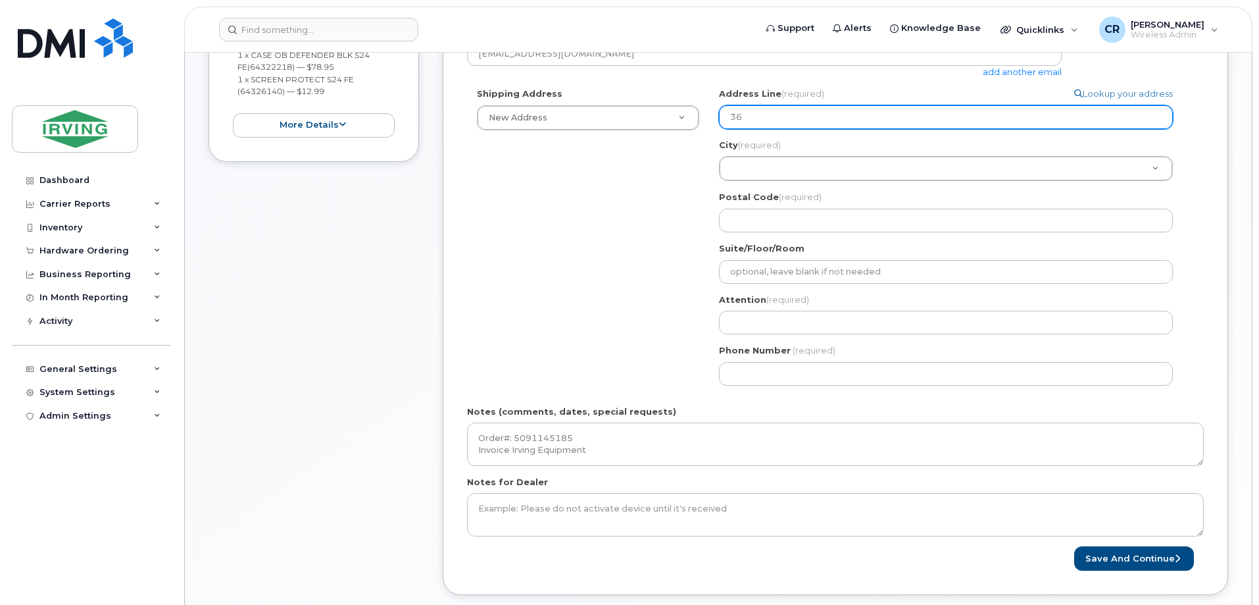
select select
type input "36 N"
select select
type input "36 Na"
select select
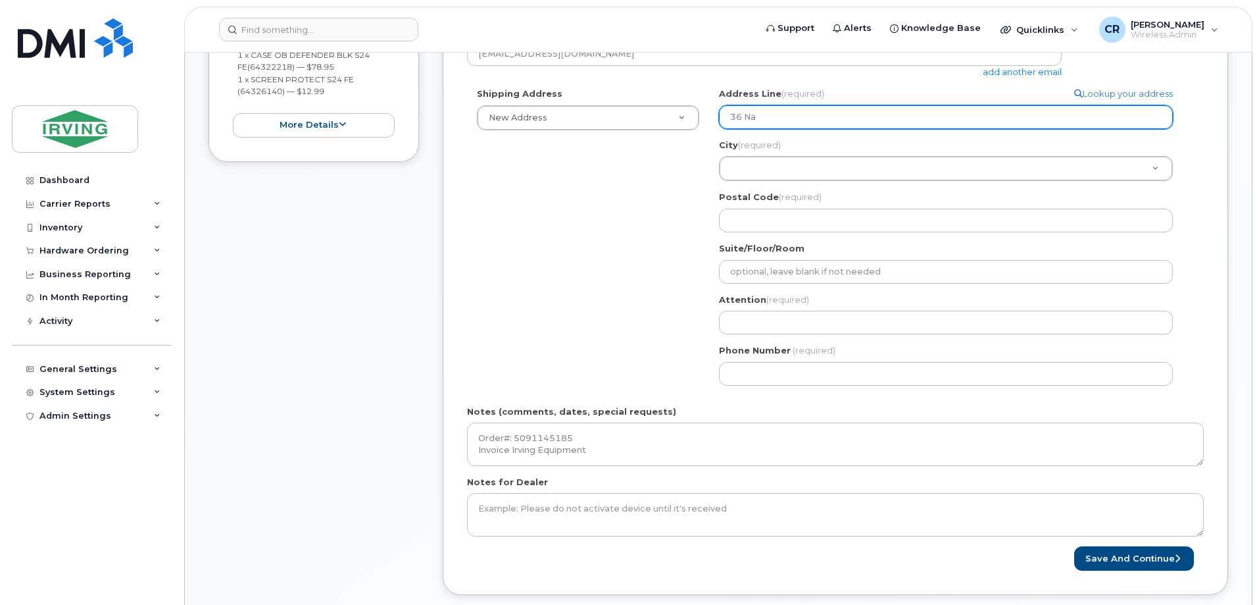
type input "36 Nau"
select select
type input "36 Naun"
select select
type input "36 Nau"
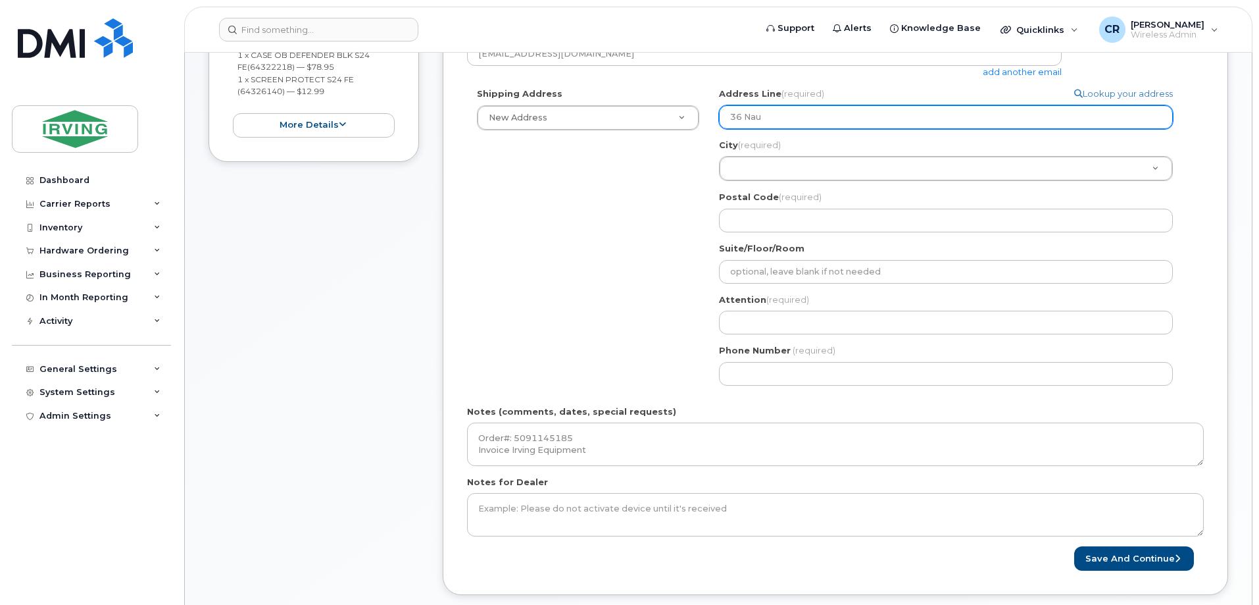
select select
type input "36 Na"
select select
type input "36 N"
select select
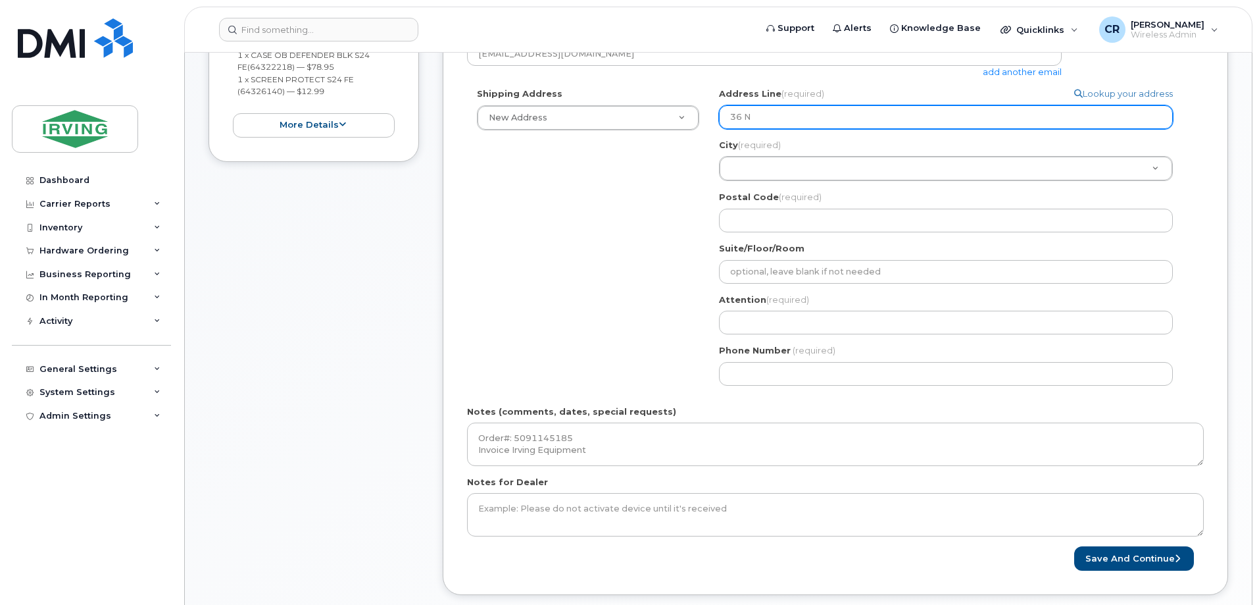
type input "36"
select select
type input "36 M"
select select
type input "36 Ma"
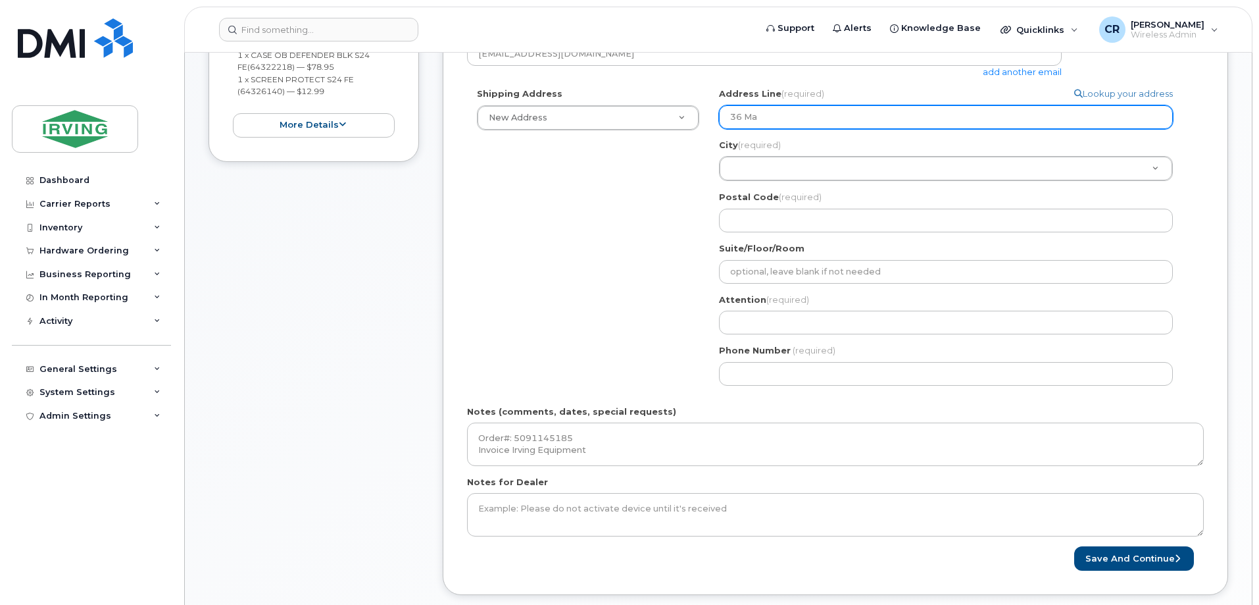
select select
type input "36 Mai"
select select
type input "36 Main"
select select
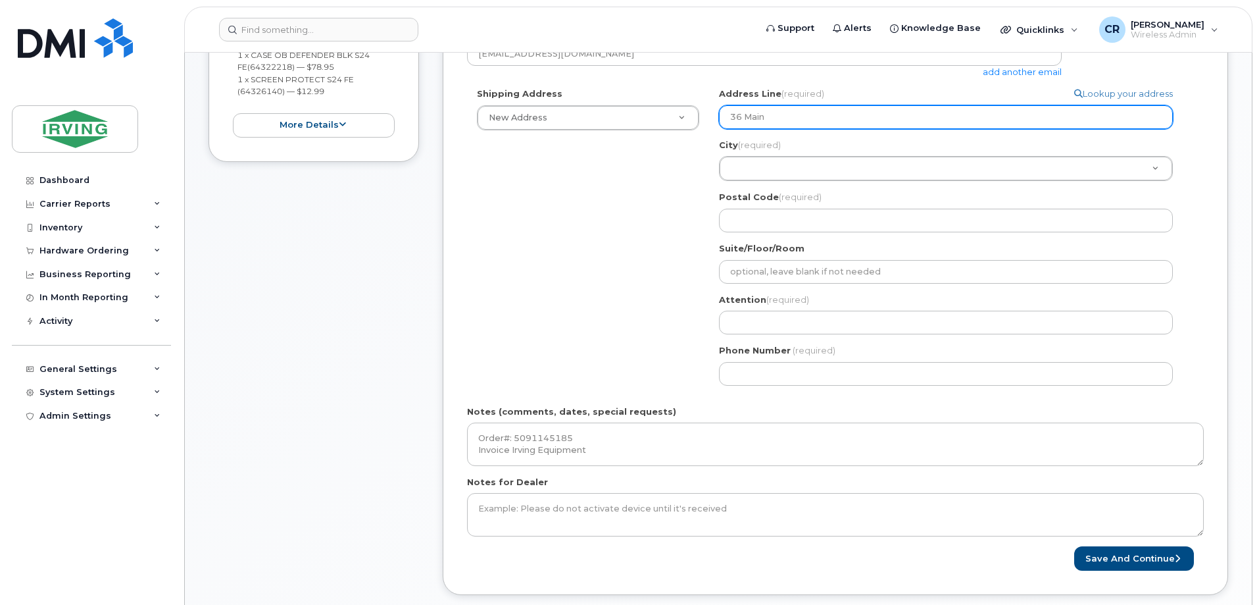
type input "36 Main H"
select select
type input "36 Main Hi"
select select
type input "36 Main Hig"
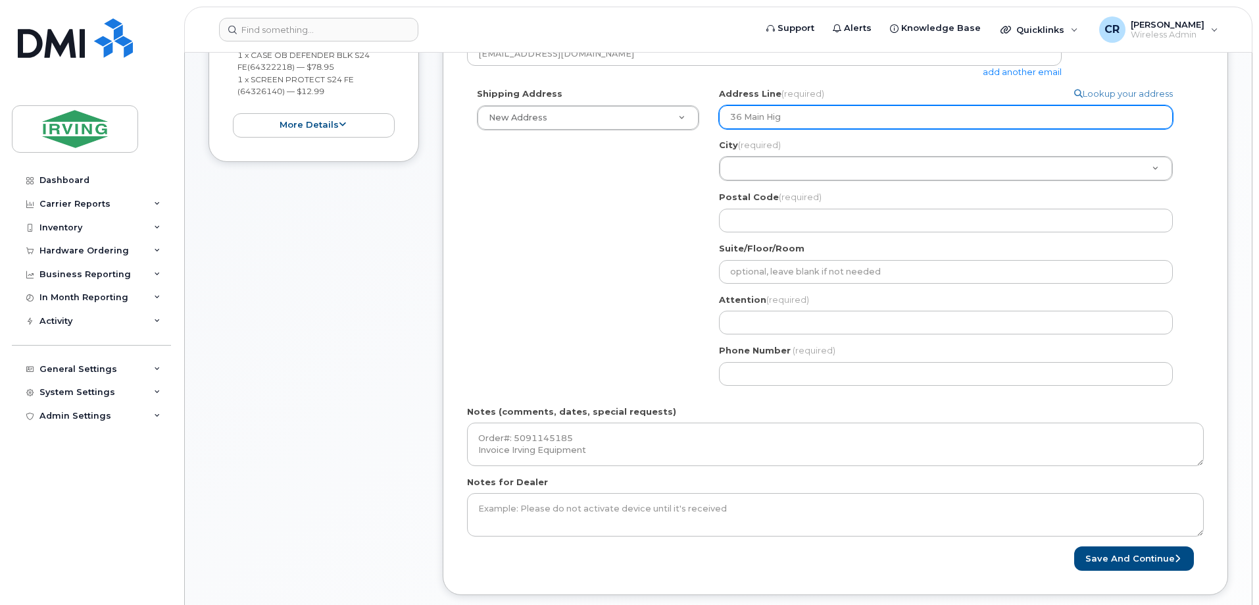
select select
type input "36 Main High"
select select
type input "36 Main Highw"
select select
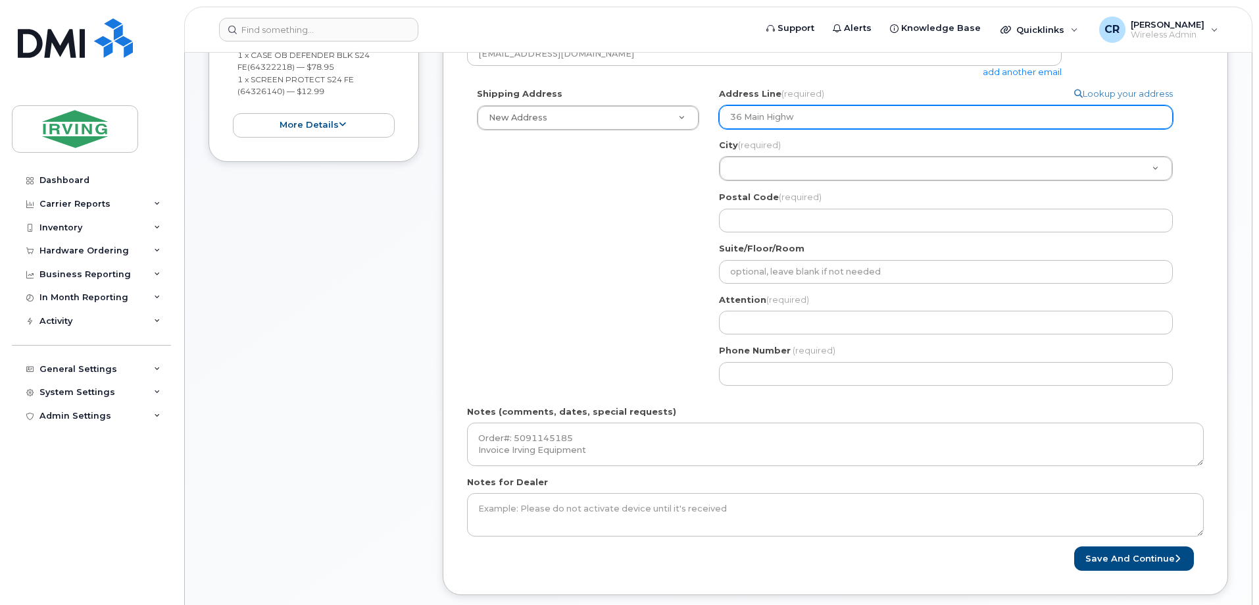
type input "36 Main Highwa"
select select
type input "36 Main Highway"
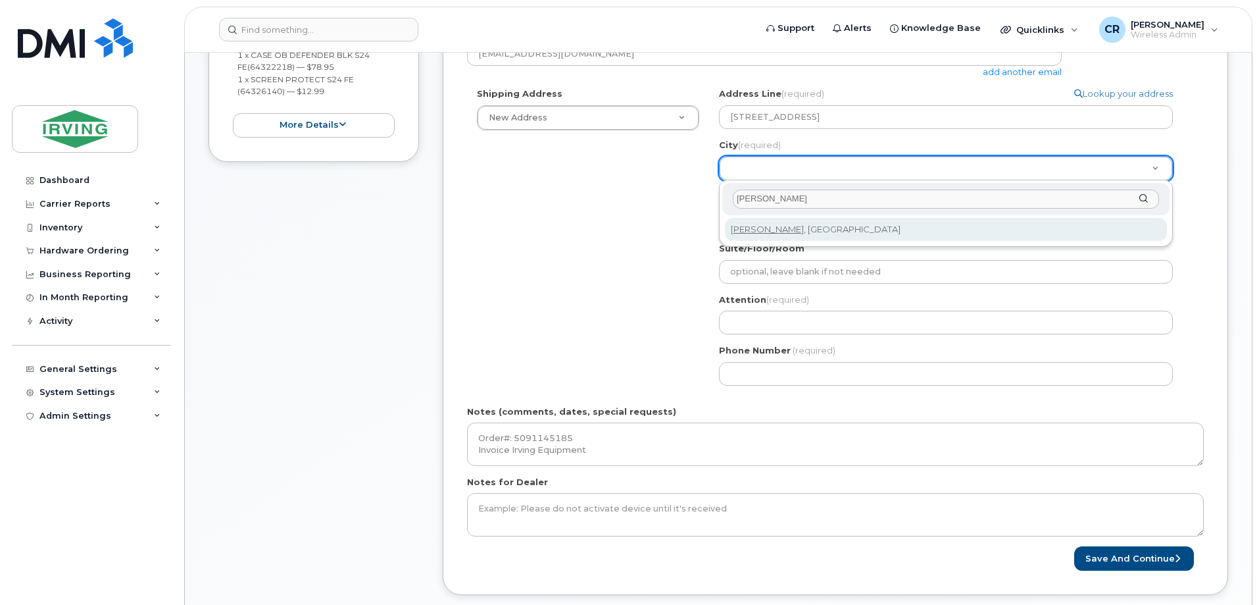
type input "calvert"
select select
type input "2339"
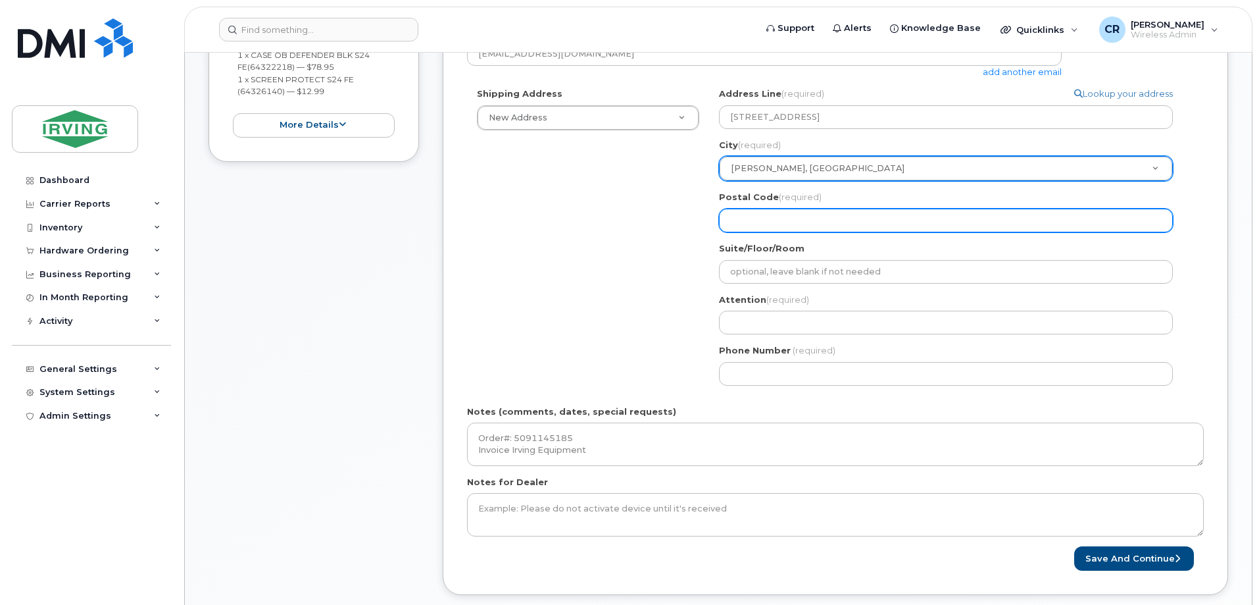
click at [800, 216] on input "Postal Code (required)" at bounding box center [946, 221] width 454 height 24
select select
type input "A"
select select
type input "A0"
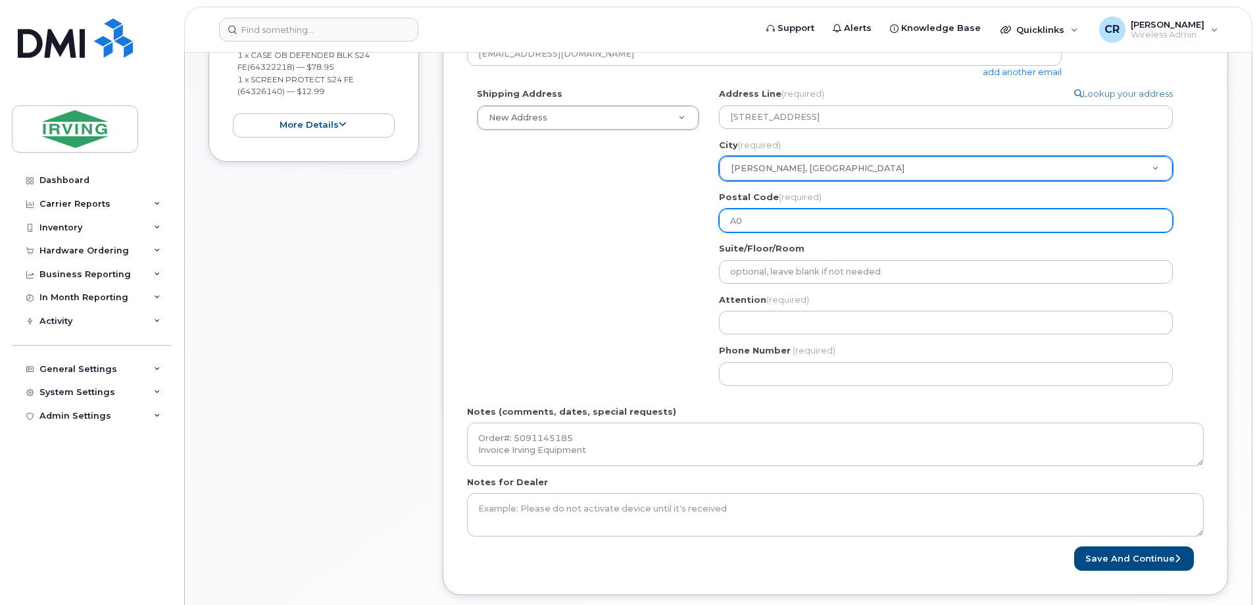
select select
type input "A0A"
select select
type input "A0A 1"
select select
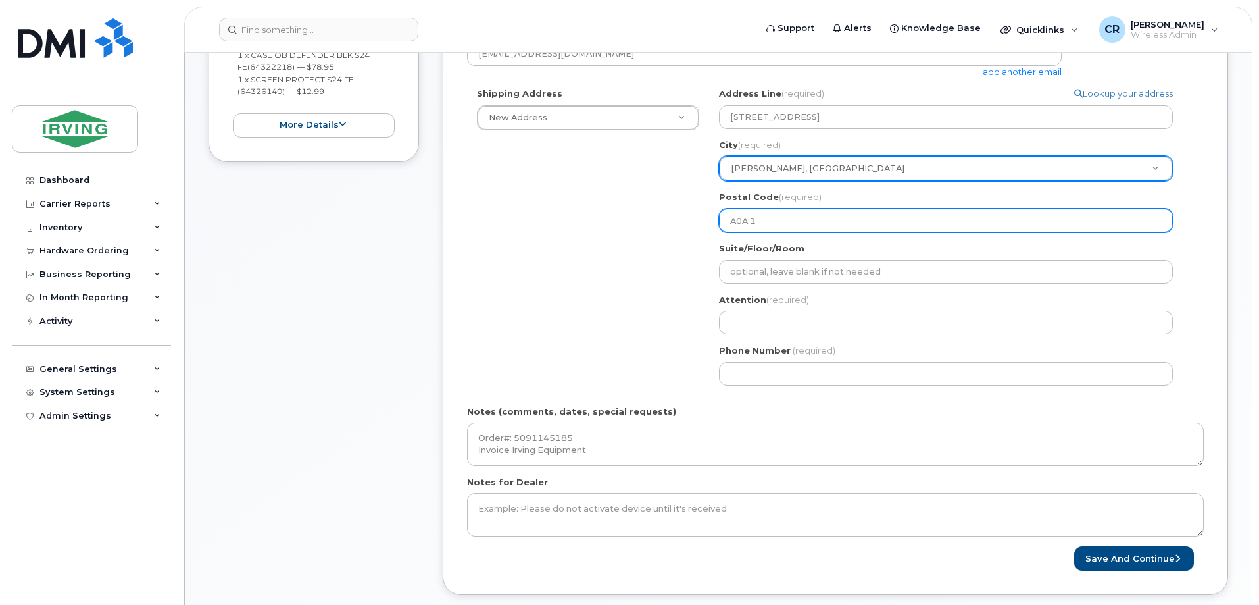
type input "A0A 1N"
select select
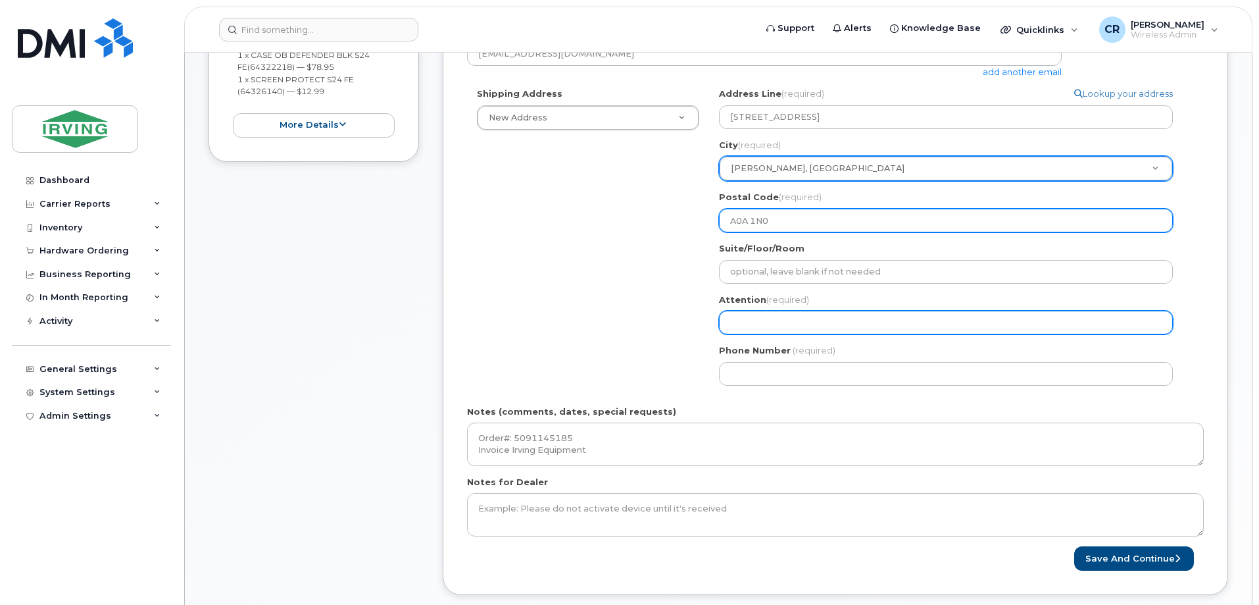
type input "A0A 1N0"
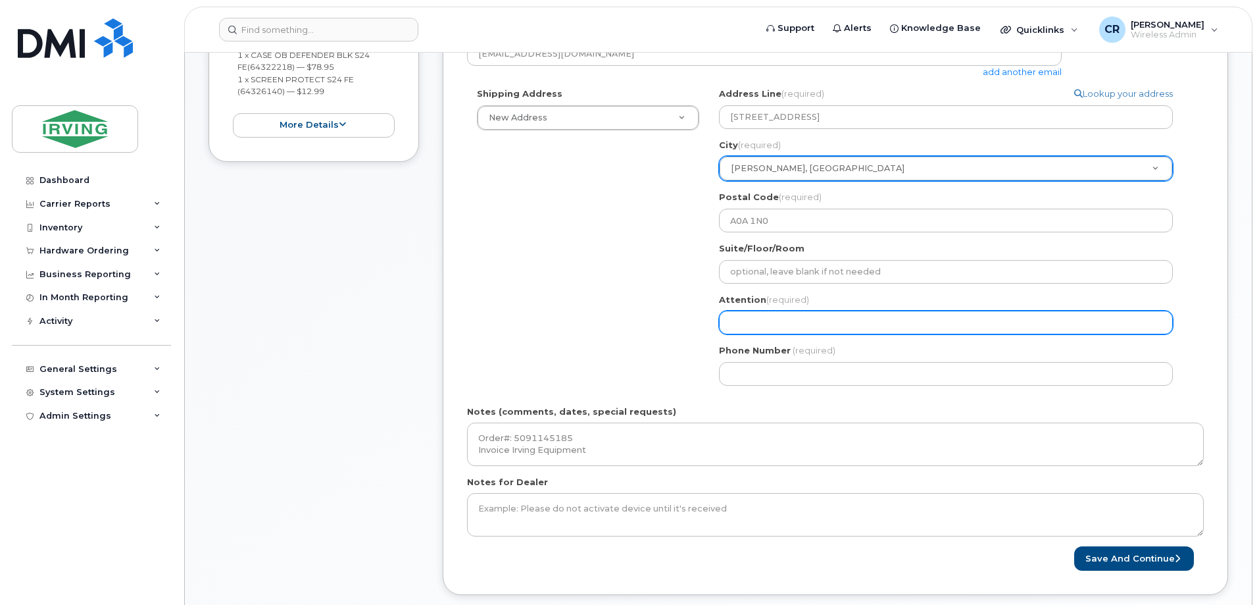
click at [789, 329] on input "Attention (required)" at bounding box center [946, 323] width 454 height 24
select select
type input "S"
select select
type input "Sh"
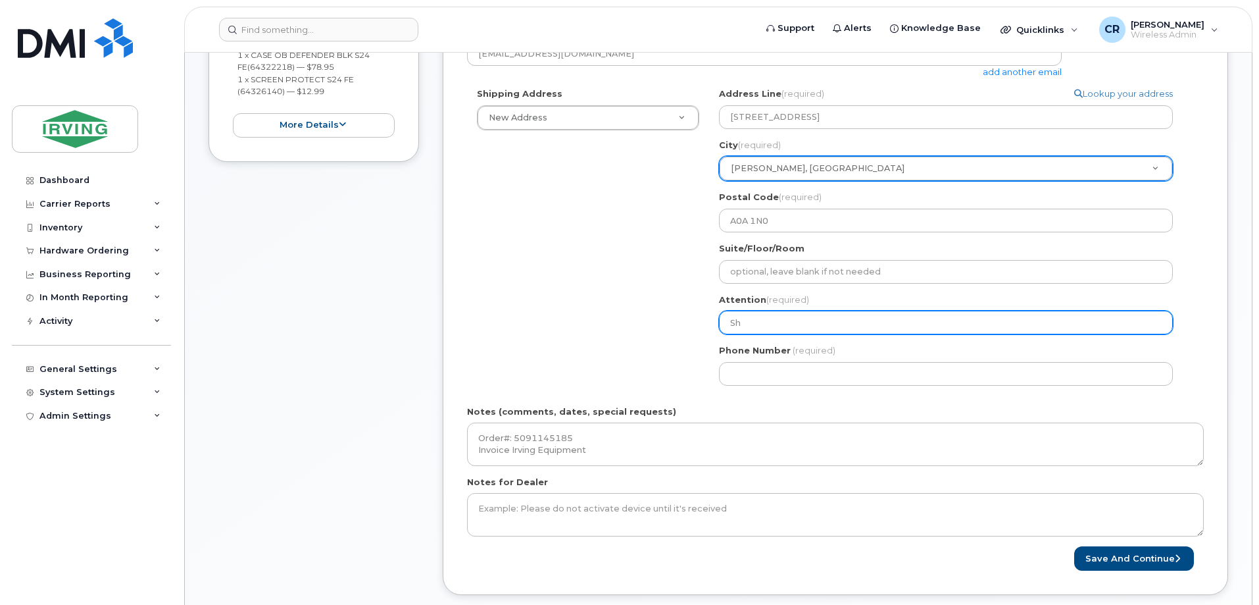
select select
type input "She"
select select
type input "Shel"
select select
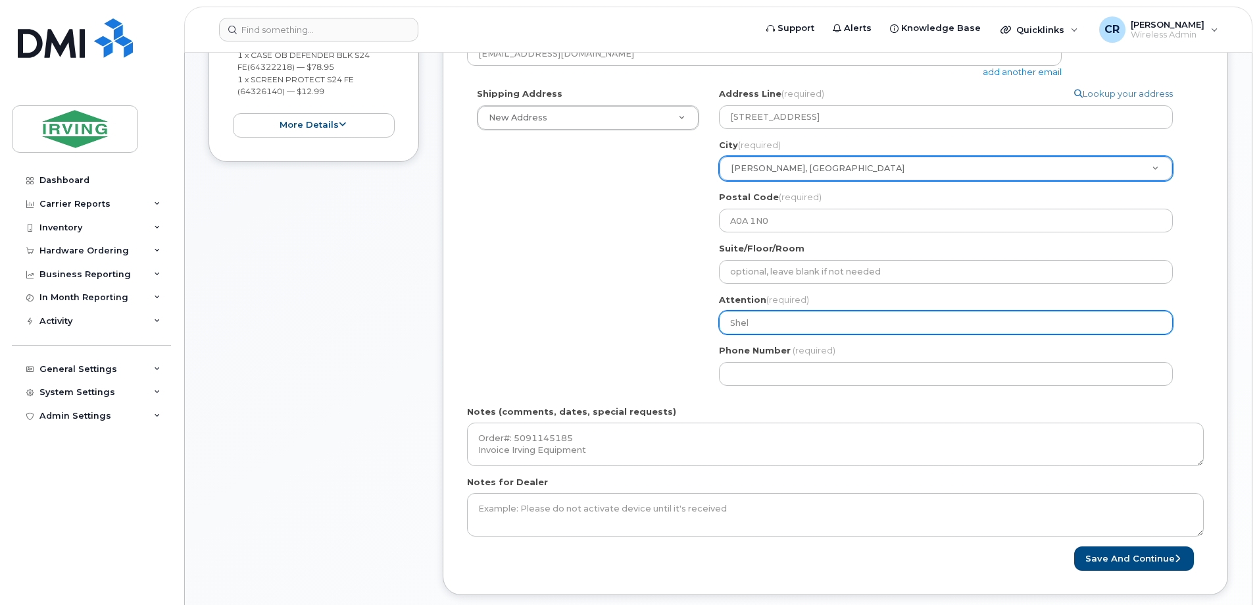
type input "Sheld"
select select
type input "Sheldo"
select select
type input "Sheldon"
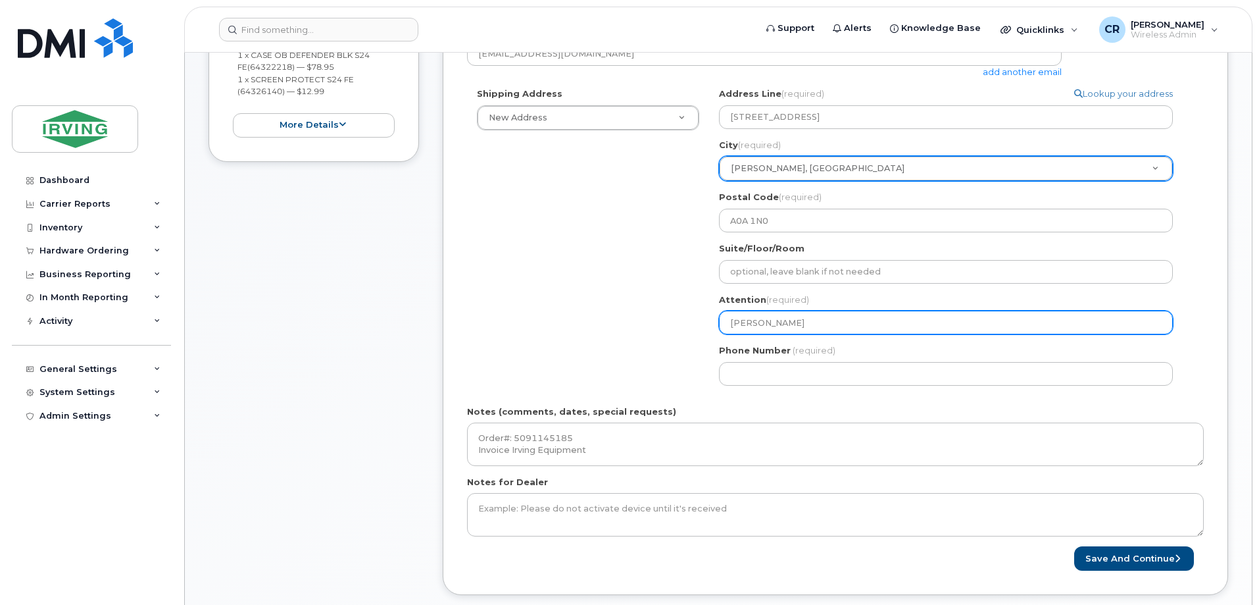
select select
type input "Sheldon B"
select select
type input "Sheldon BO"
select select
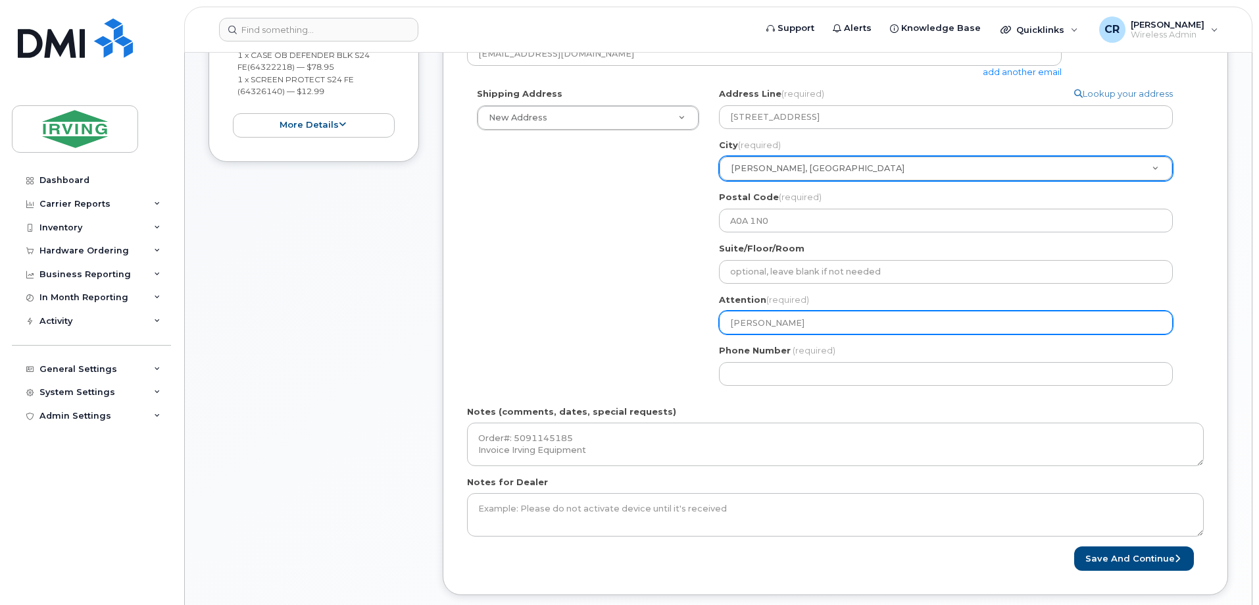
type input "Sheldon BOl"
select select
type input "Sheldon BOla"
select select
type input "Sheldon BOlan"
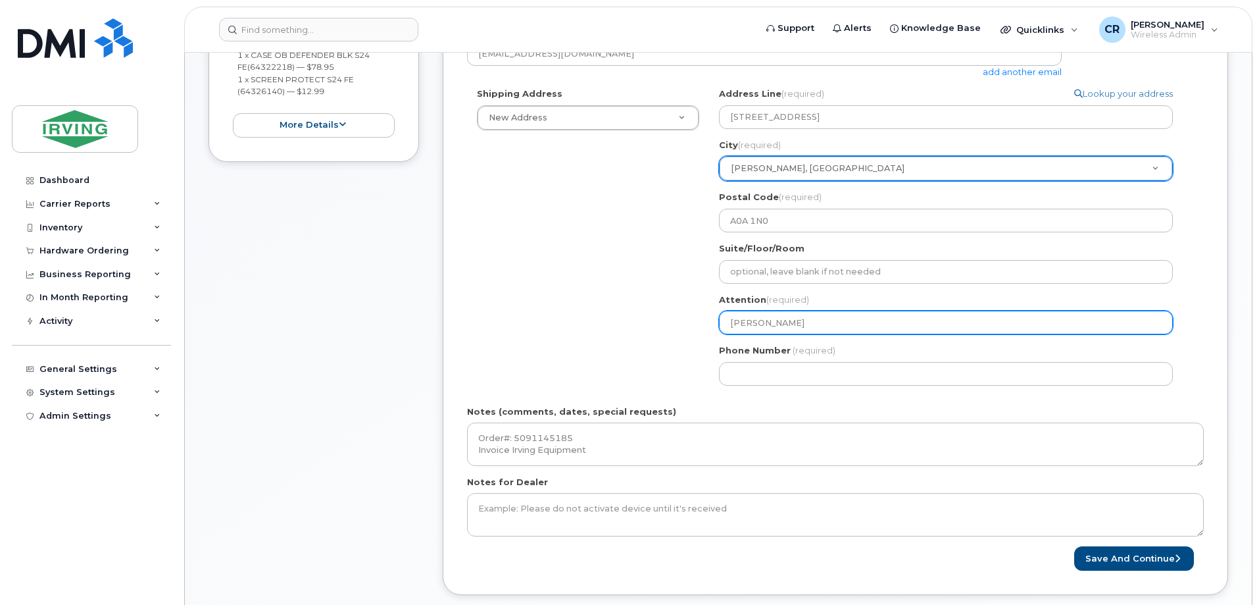
select select
type input "[PERSON_NAME]"
select select
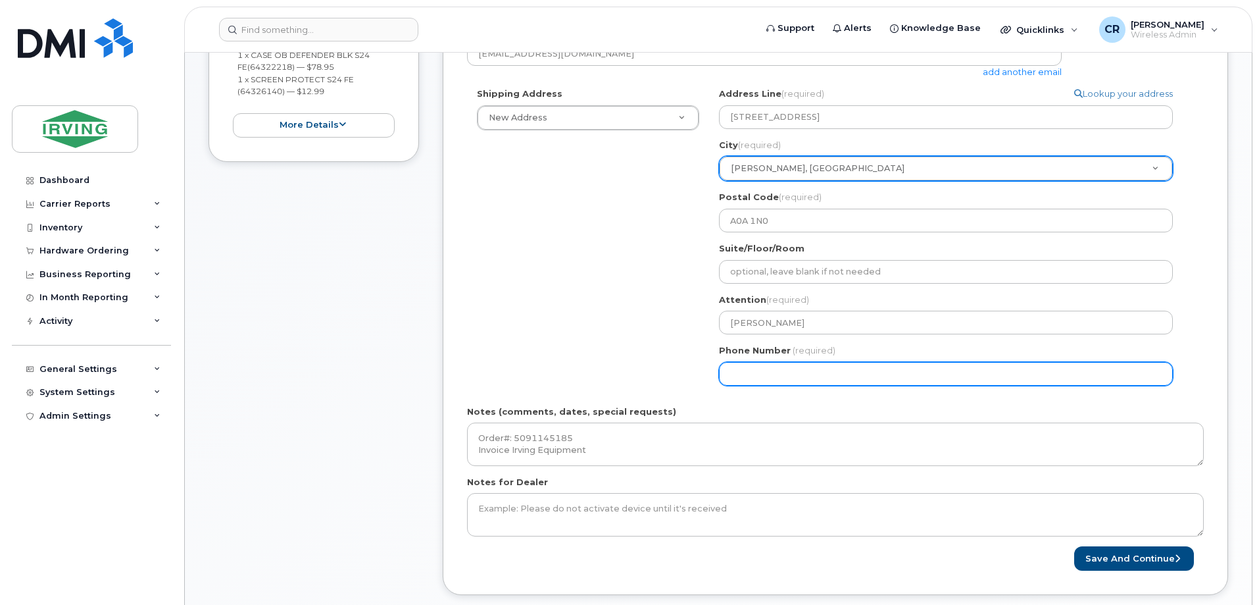
click at [784, 380] on input "Phone Number" at bounding box center [946, 374] width 454 height 24
type input "709727873"
select select
type input "7097278730"
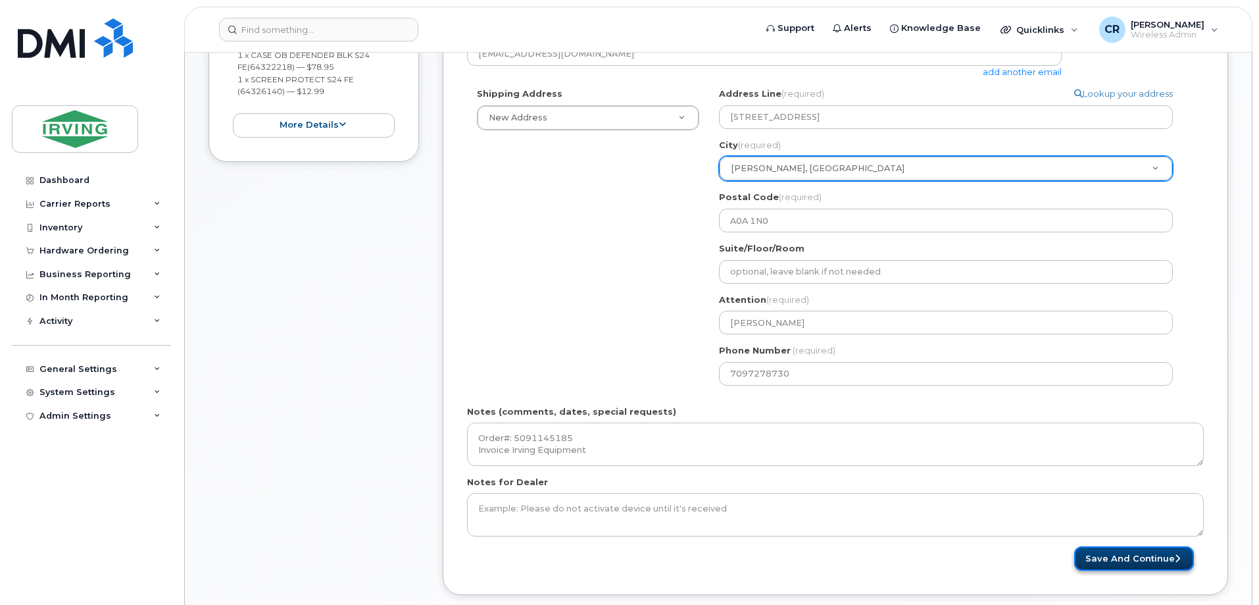
click at [1136, 564] on button "Save and Continue" at bounding box center [1135, 558] width 120 height 24
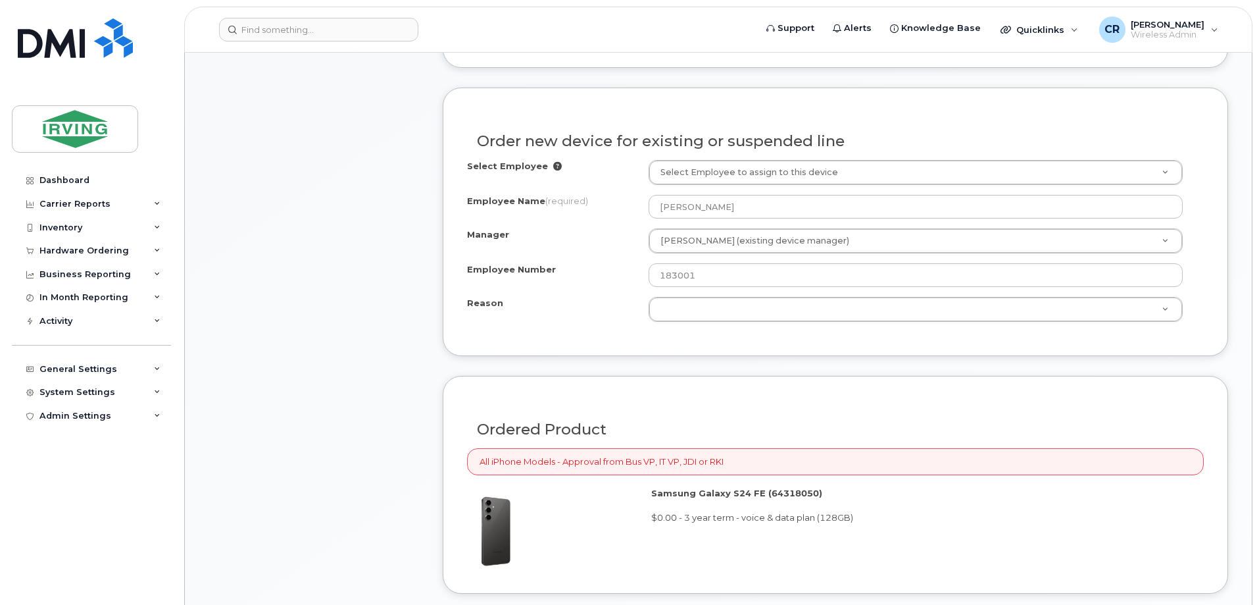
scroll to position [724, 0]
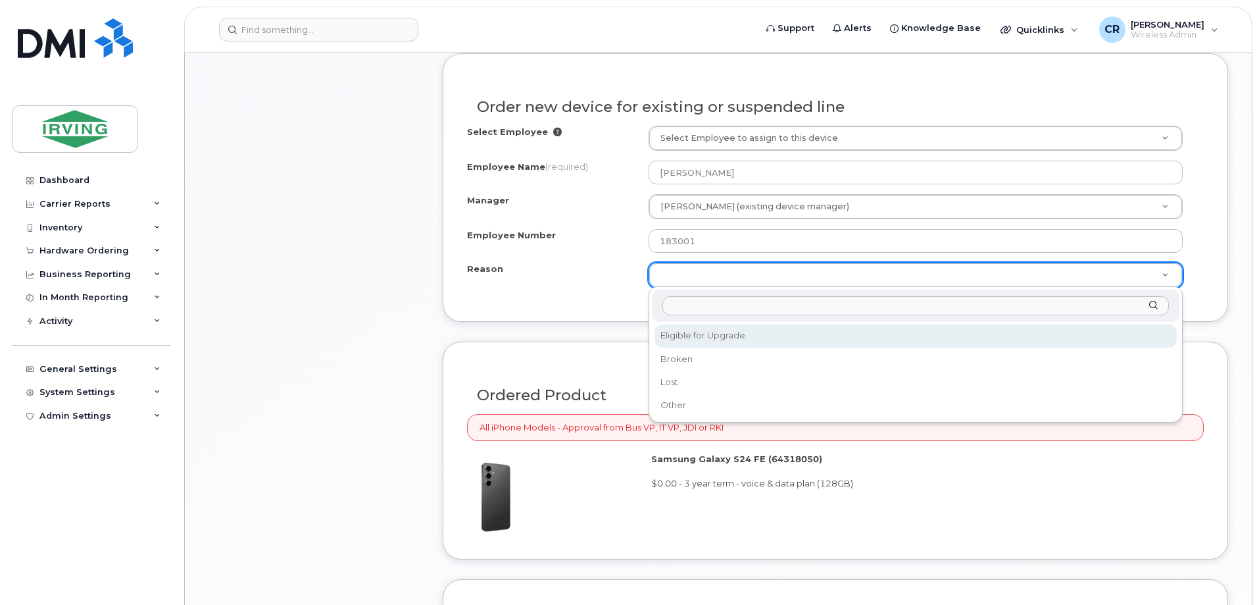
select select "eligible_for_upgrade"
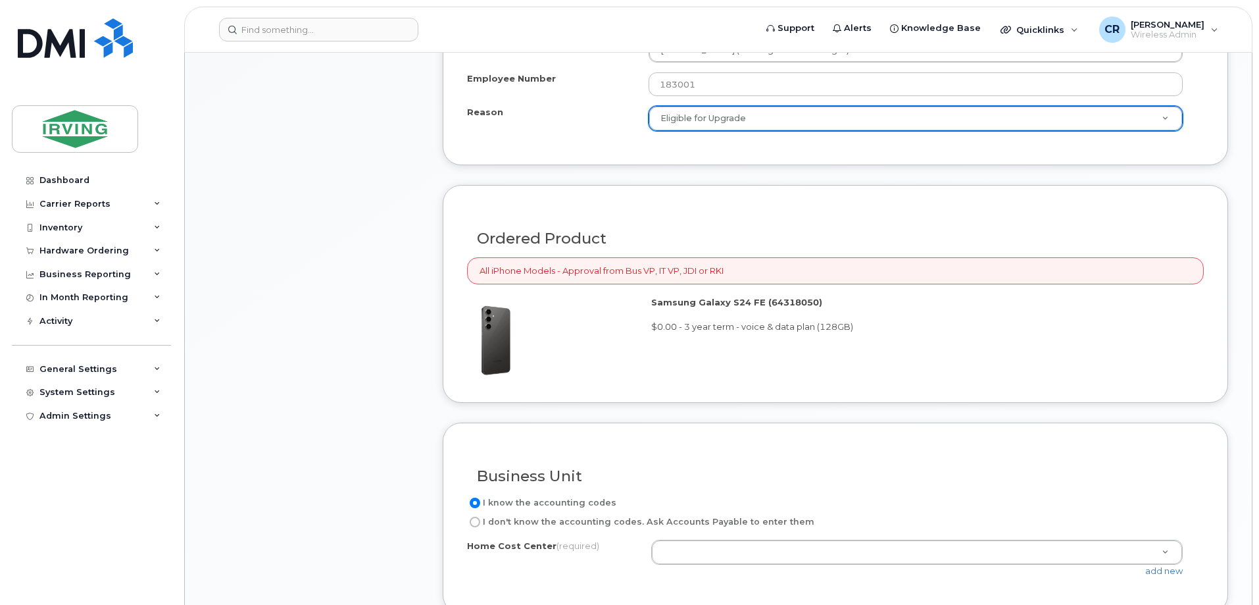
scroll to position [1053, 0]
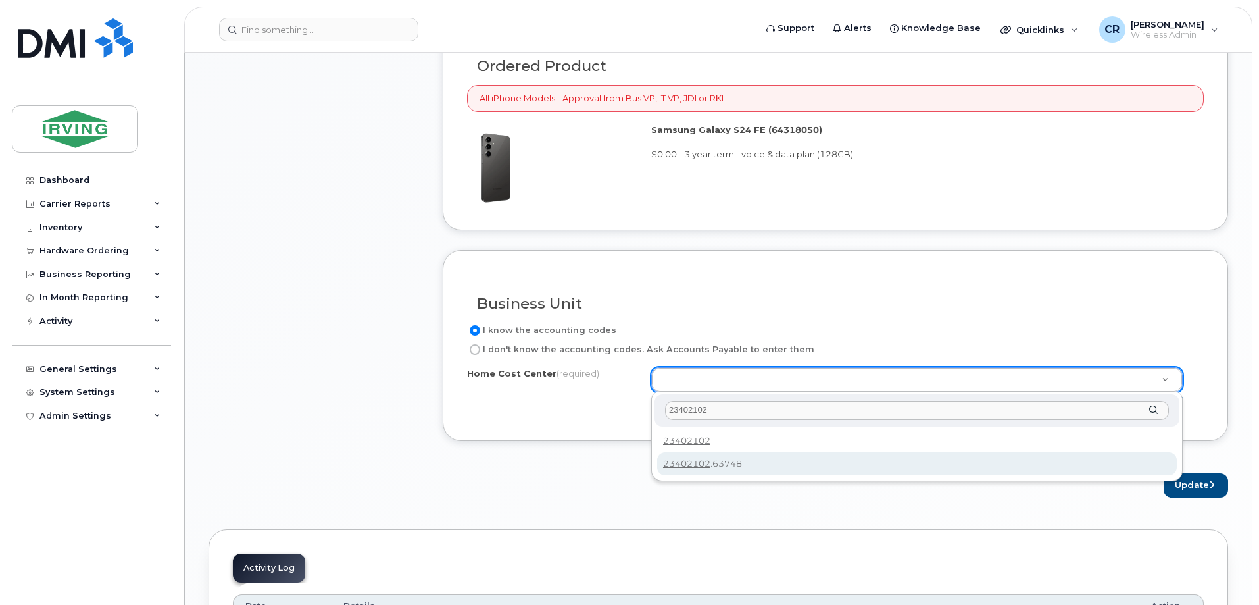
type input "23402102"
type input "23402102.63748"
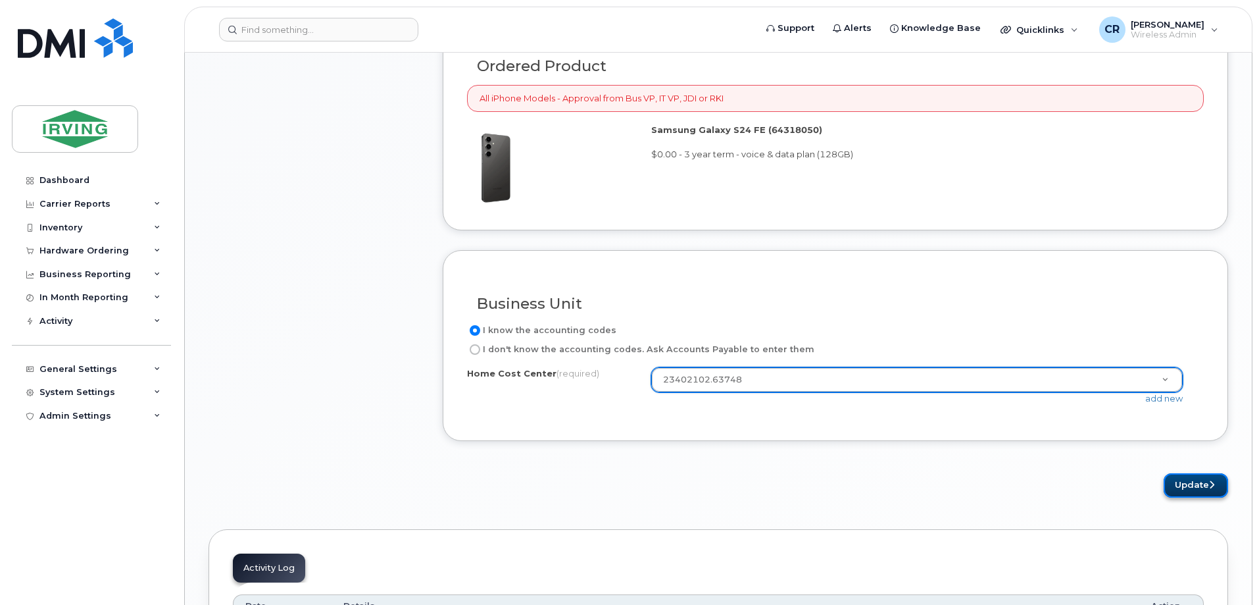
click at [1212, 484] on icon "submit" at bounding box center [1211, 484] width 5 height 9
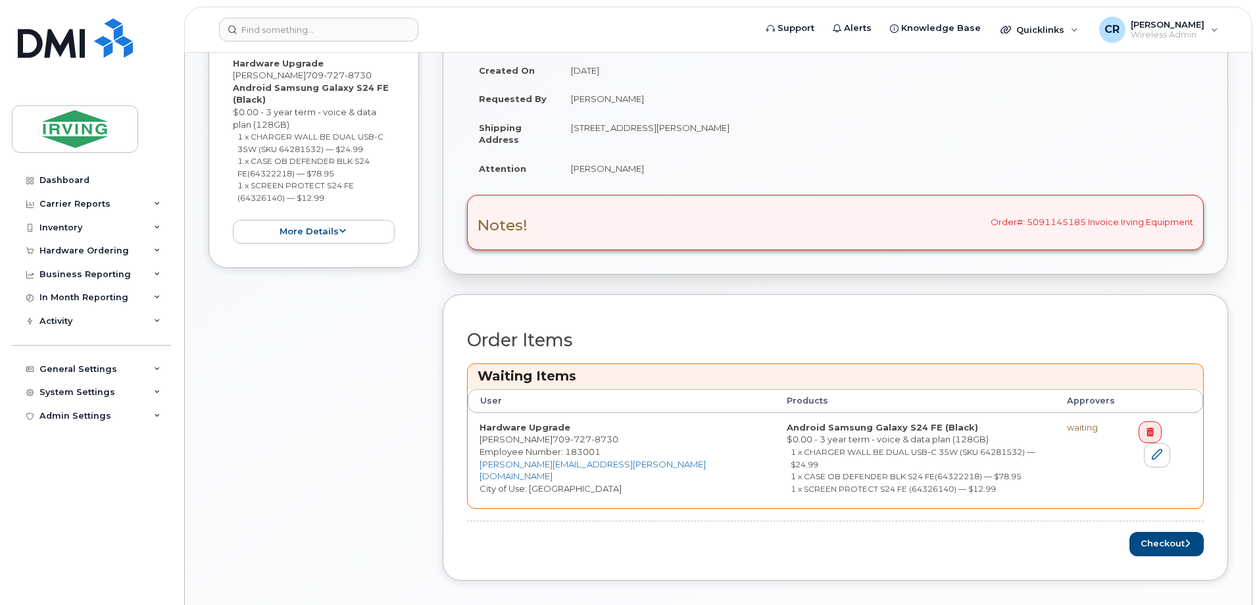
scroll to position [724, 0]
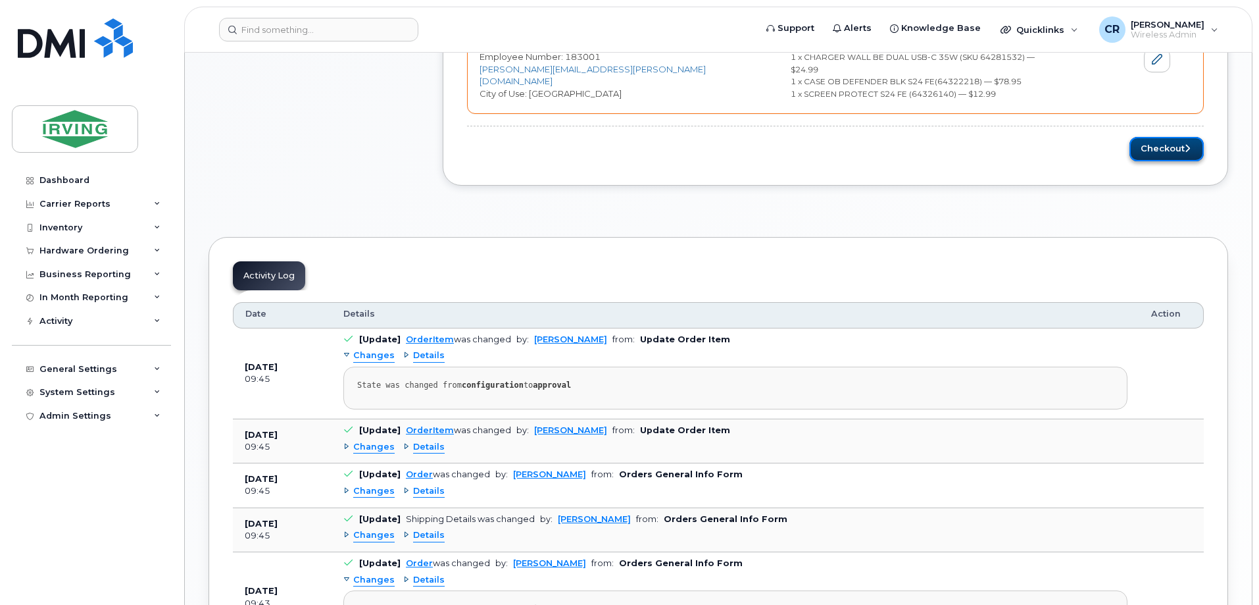
click at [1150, 137] on button "Checkout" at bounding box center [1167, 149] width 74 height 24
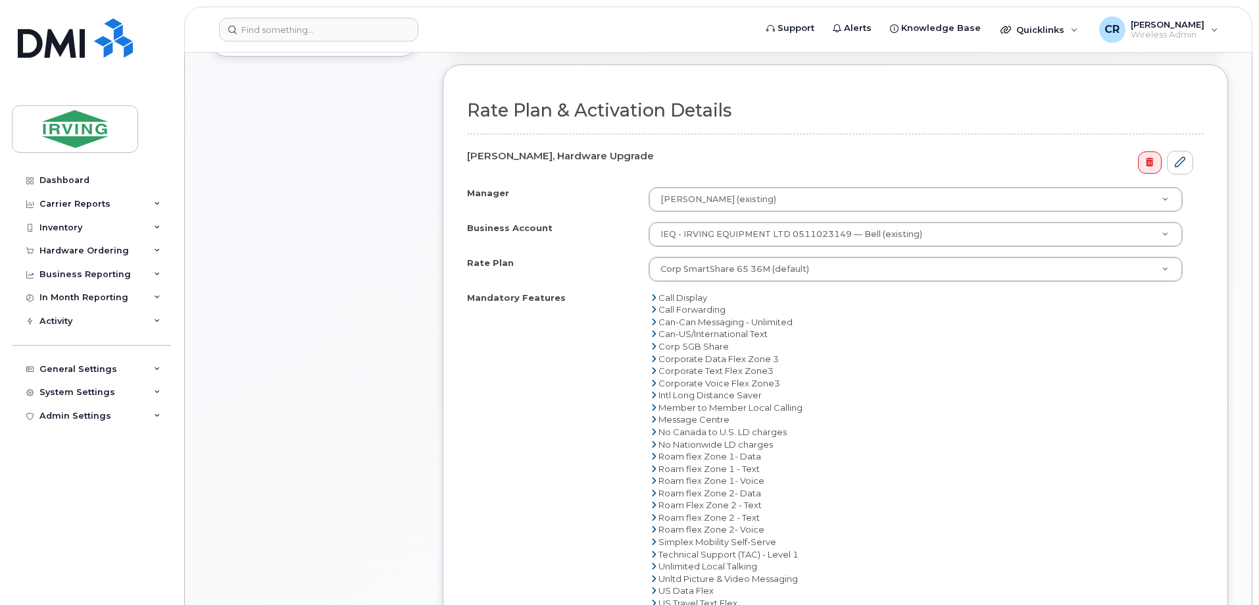
scroll to position [724, 0]
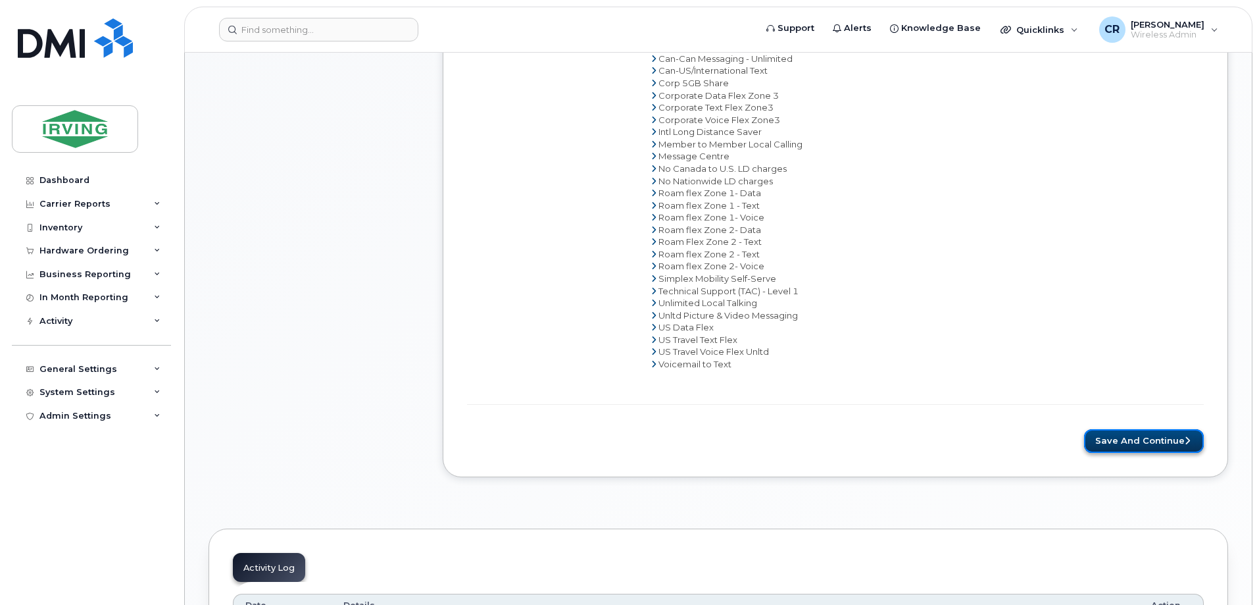
click at [1131, 436] on button "Save and Continue" at bounding box center [1144, 441] width 120 height 24
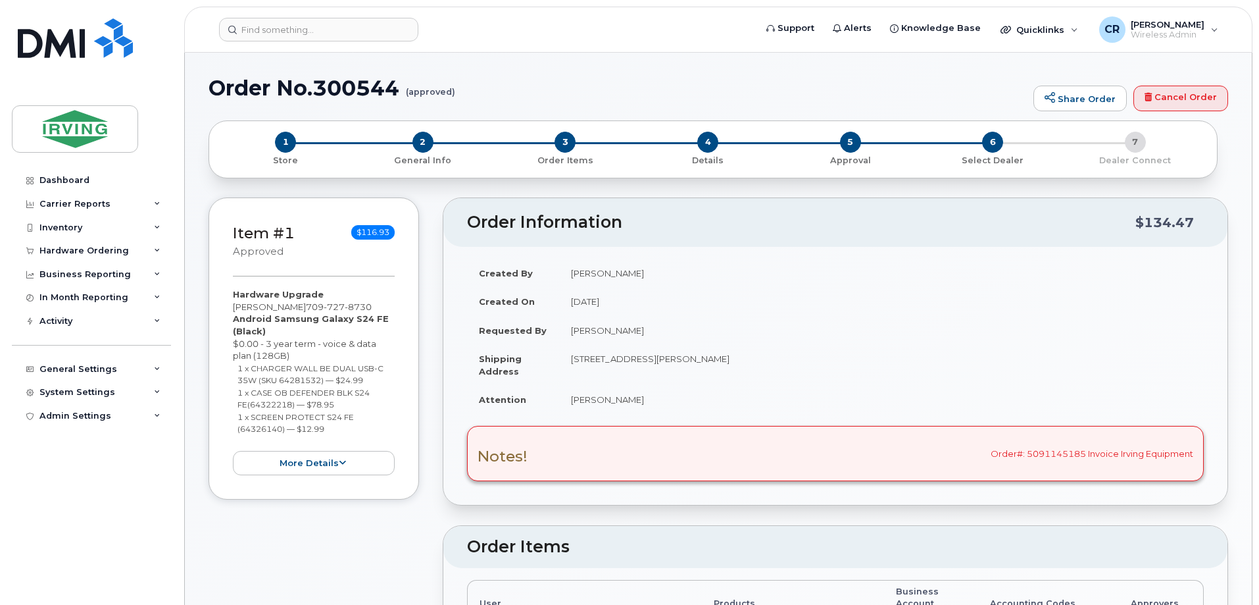
radio input "true"
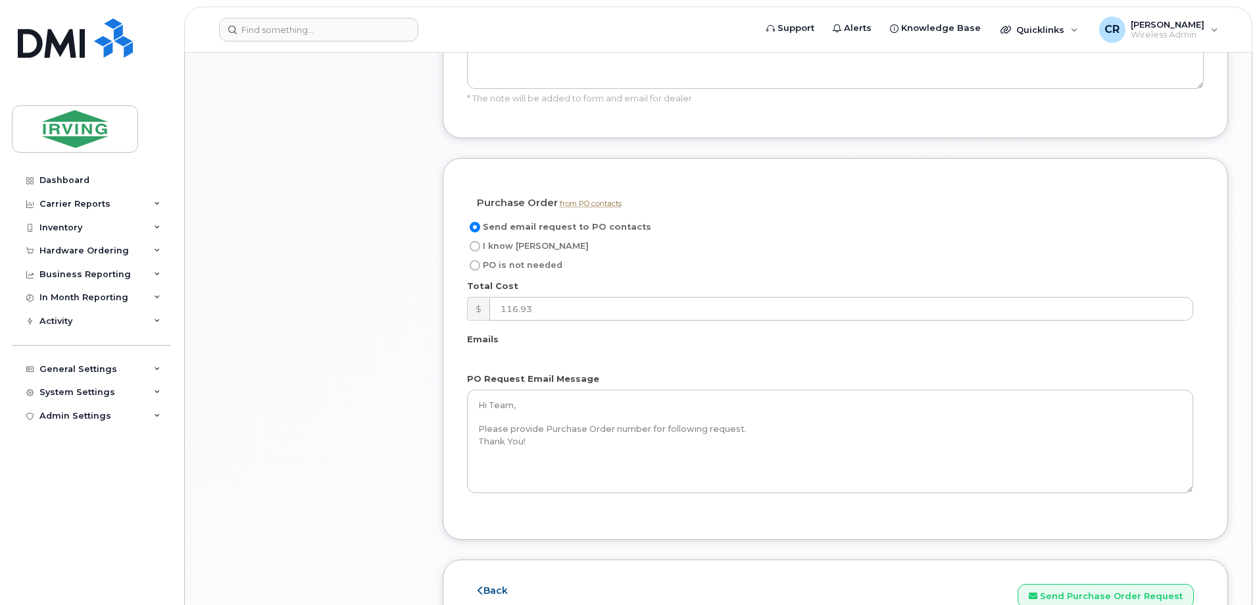
scroll to position [1053, 0]
click at [476, 239] on input "I know [PERSON_NAME]" at bounding box center [475, 244] width 11 height 11
radio input "true"
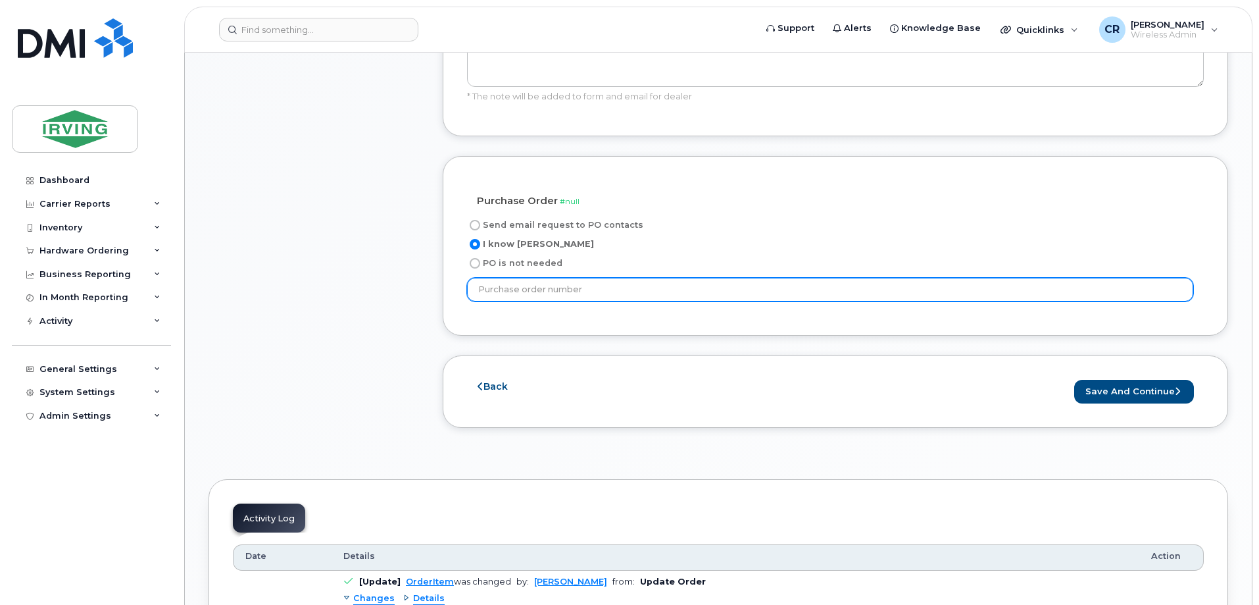
click at [564, 280] on input "text" at bounding box center [830, 290] width 726 height 24
click at [476, 282] on input "text" at bounding box center [830, 290] width 726 height 24
type input "164522"
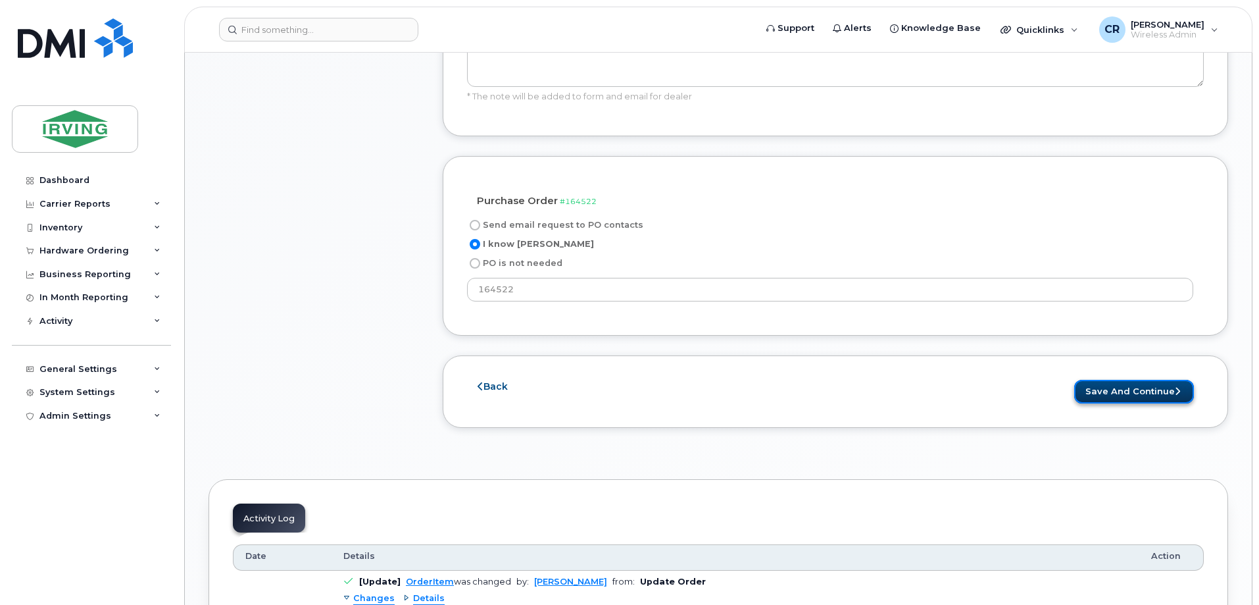
click at [1130, 383] on button "Save and Continue" at bounding box center [1135, 392] width 120 height 24
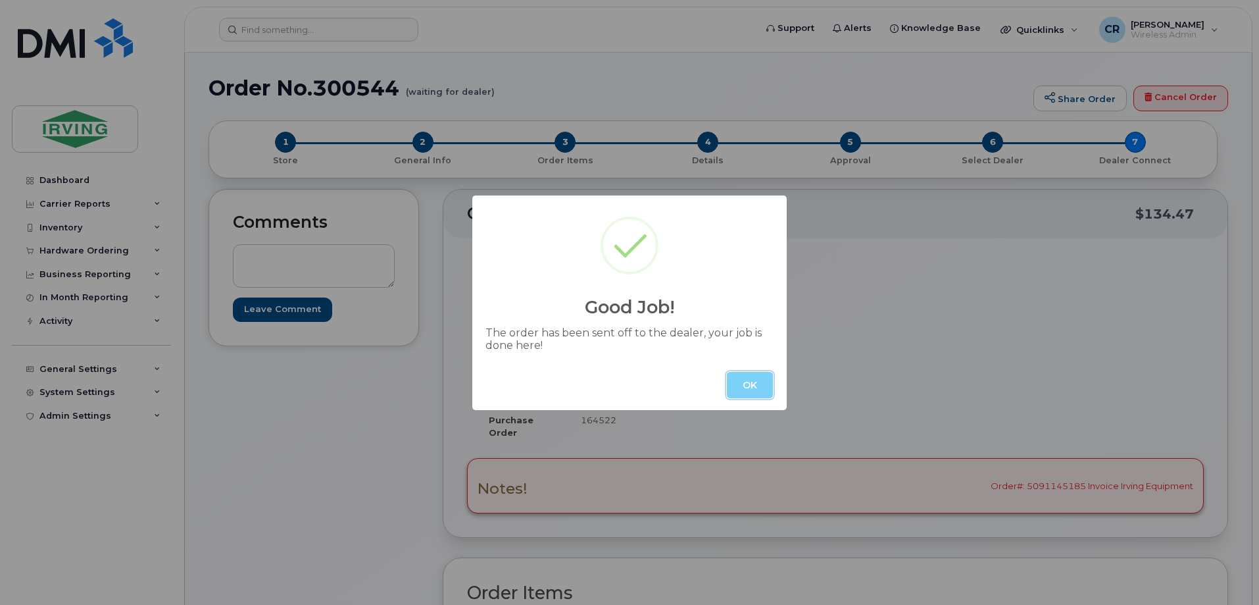
click at [748, 386] on button "OK" at bounding box center [750, 385] width 46 height 26
